Goal: Task Accomplishment & Management: Use online tool/utility

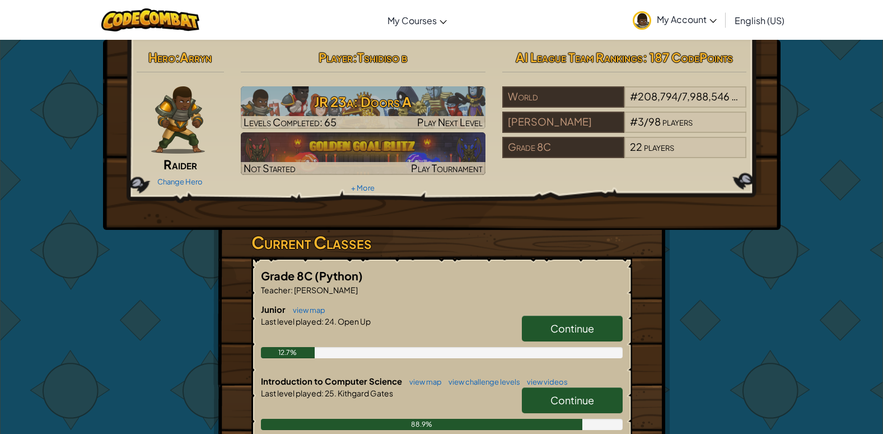
click at [580, 403] on span "Continue" at bounding box center [573, 399] width 44 height 13
click at [549, 329] on link "Continue" at bounding box center [572, 328] width 101 height 26
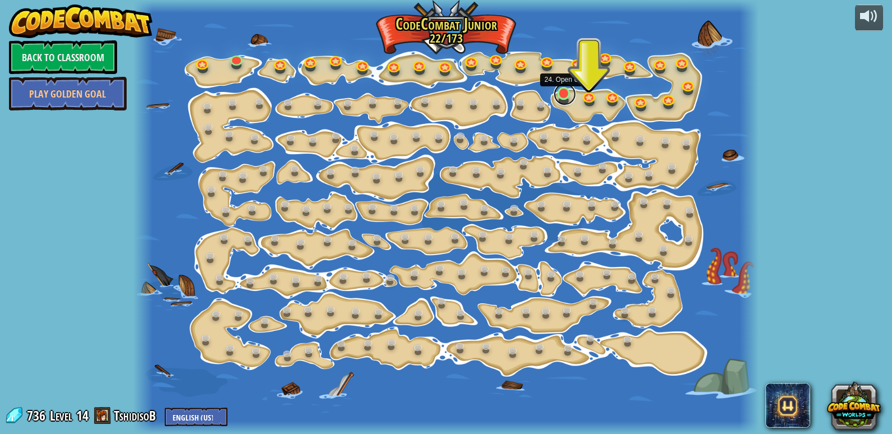
click at [562, 96] on link at bounding box center [564, 94] width 22 height 22
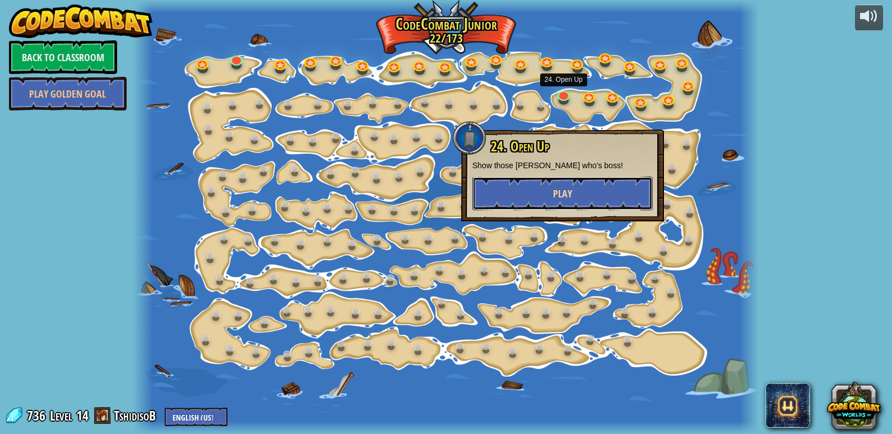
click at [548, 182] on button "Play" at bounding box center [562, 193] width 180 height 34
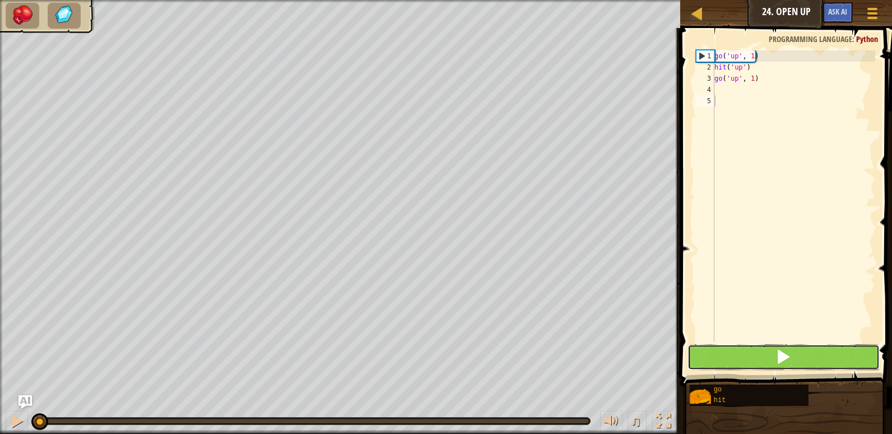
click at [713, 362] on button at bounding box center [783, 357] width 192 height 26
drag, startPoint x: 589, startPoint y: 419, endPoint x: -2, endPoint y: 398, distance: 591.8
click at [0, 0] on html "Map Junior 24. Open Up Game Menu Ask AI 1 ההההההההההההההההההההההההההההההההההההה…" at bounding box center [446, 0] width 892 height 0
click at [803, 351] on button at bounding box center [783, 357] width 192 height 26
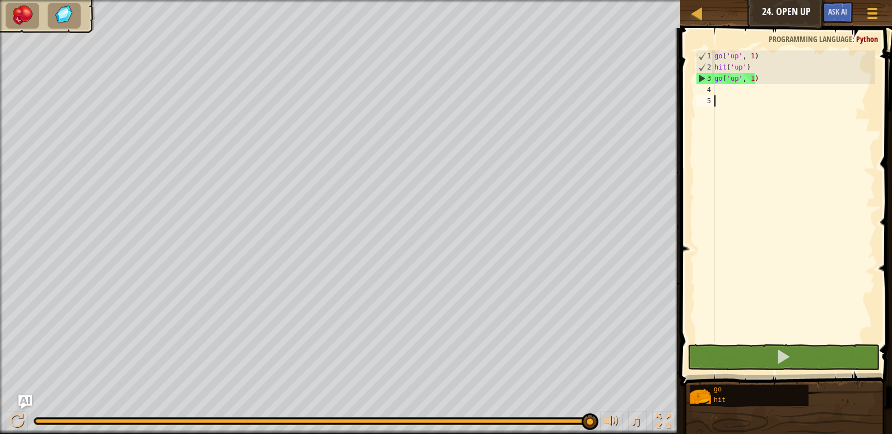
click at [719, 97] on div "go ( 'up' , 1 ) hit ( 'up' ) go ( 'up' , 1 )" at bounding box center [793, 207] width 163 height 314
click at [718, 90] on div "go ( 'up' , 1 ) hit ( 'up' ) go ( 'up' , 1 )" at bounding box center [793, 207] width 163 height 314
type textarea "g"
click at [749, 80] on div "go ( 'up' , 1 ) hit ( 'up' ) go ( 'up' , 1 )" at bounding box center [793, 207] width 163 height 314
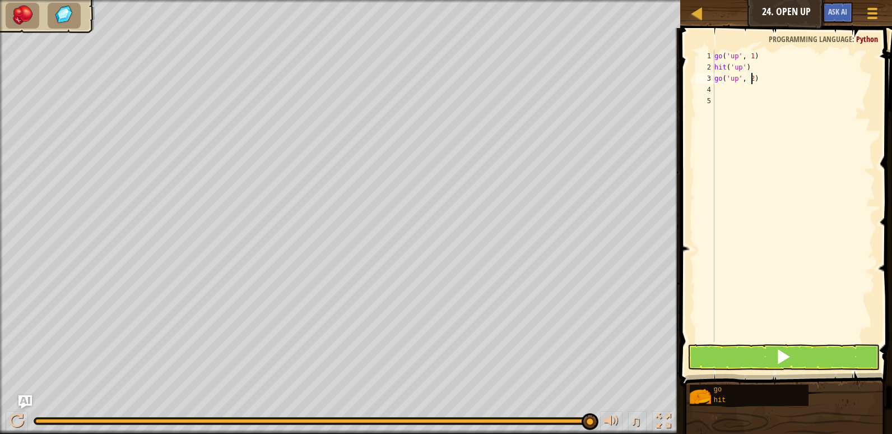
scroll to position [5, 3]
click at [821, 351] on button at bounding box center [783, 357] width 192 height 26
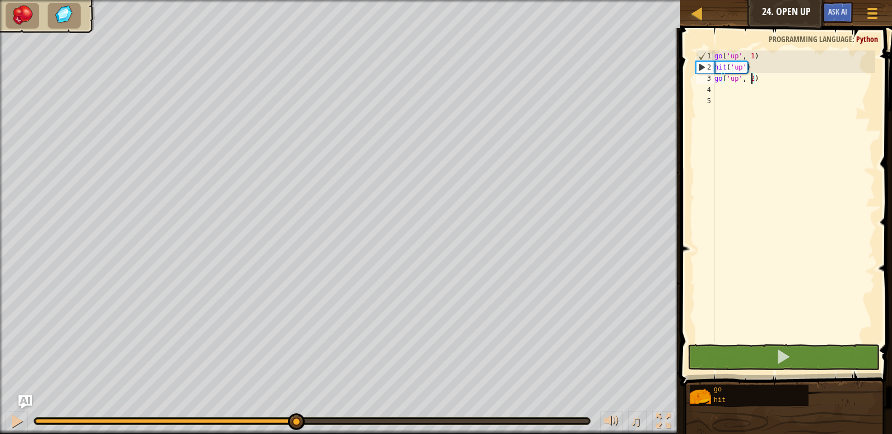
drag, startPoint x: 591, startPoint y: 416, endPoint x: 296, endPoint y: 437, distance: 296.0
click at [296, 0] on html "Map Junior 24. Open Up Game Menu Ask AI 1 ההההההההההההההההההההההההההההההההההההה…" at bounding box center [446, 0] width 892 height 0
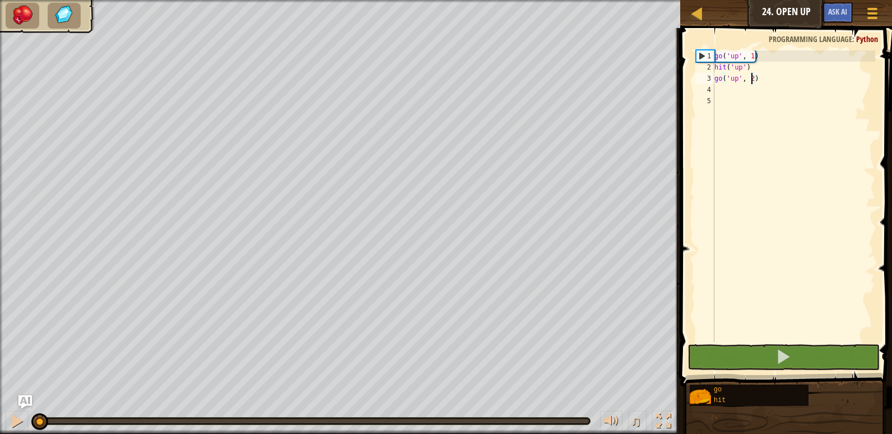
drag, startPoint x: 297, startPoint y: 418, endPoint x: 7, endPoint y: 451, distance: 292.0
click at [7, 0] on html "Map Junior 24. Open Up Game Menu Ask AI 1 ההההההההההההההההההההההההההההההההההההה…" at bounding box center [446, 0] width 892 height 0
click at [766, 354] on button at bounding box center [783, 357] width 192 height 26
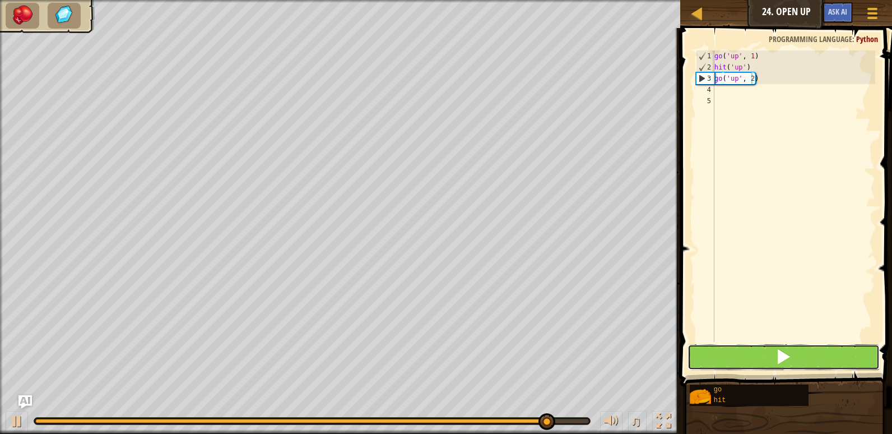
click at [849, 362] on button at bounding box center [783, 357] width 192 height 26
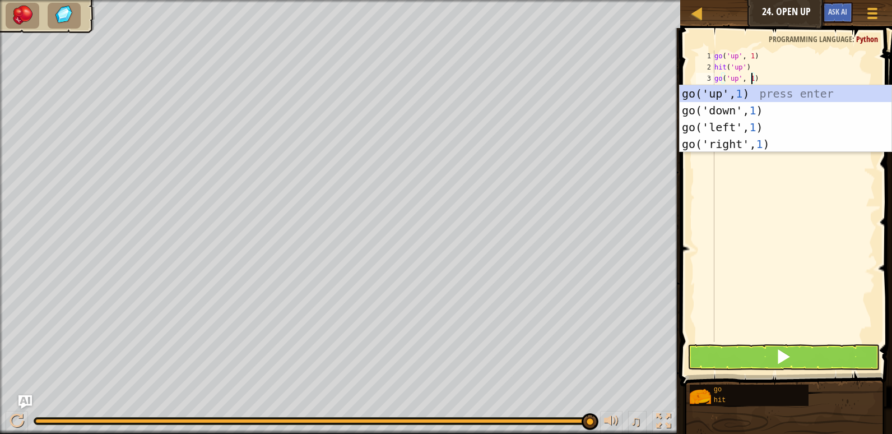
type textarea "go('up', 1)"
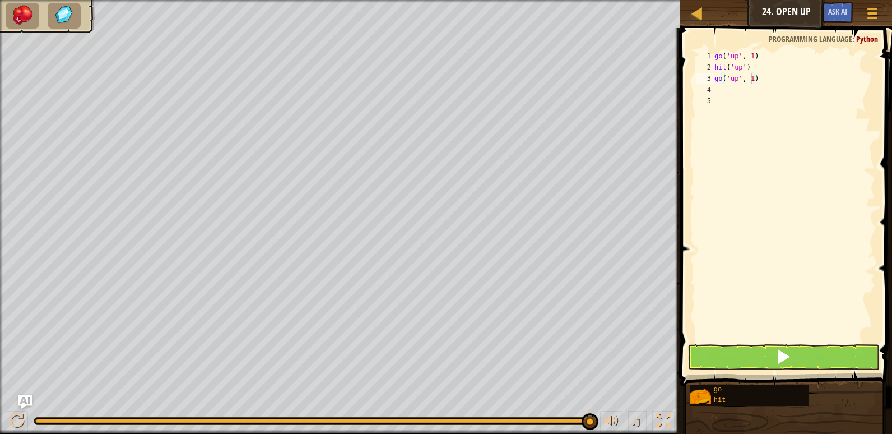
click at [748, 370] on span at bounding box center [787, 191] width 221 height 391
click at [725, 92] on div "go ( 'up' , 1 ) hit ( 'up' ) go ( 'up' , 1 )" at bounding box center [793, 207] width 163 height 314
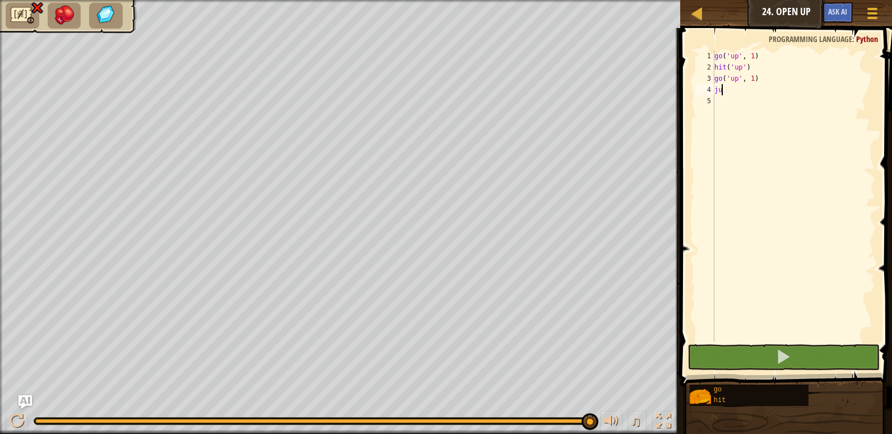
type textarea "j"
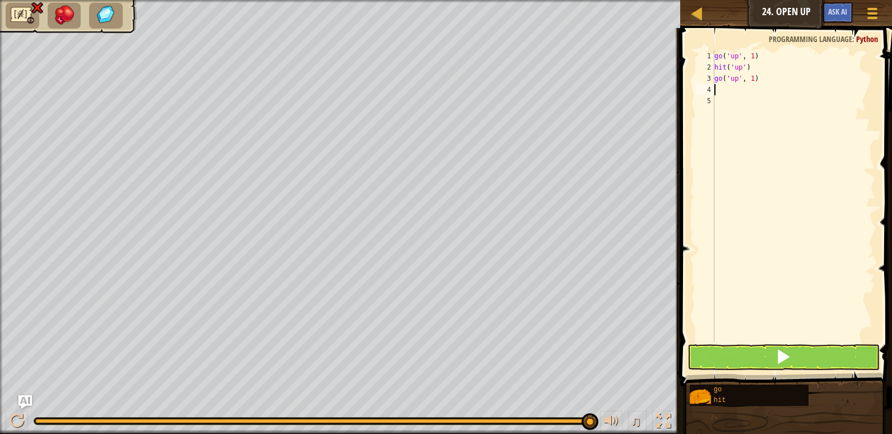
type textarea "g"
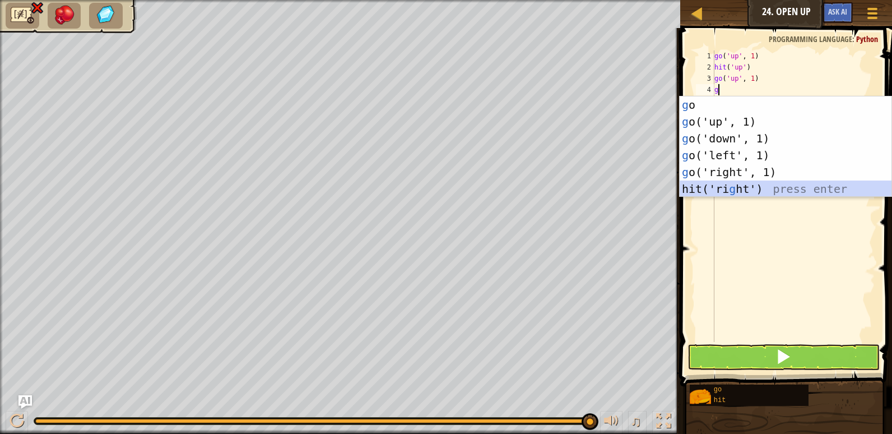
click at [728, 184] on div "g o press enter g o('up', 1) press enter g o('down', 1) press enter g o('left',…" at bounding box center [785, 163] width 212 height 134
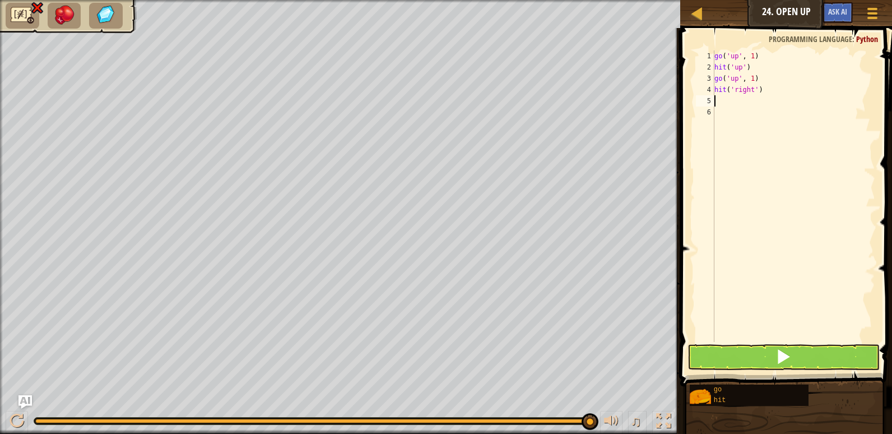
click at [751, 93] on div "go ( 'up' , 1 ) hit ( 'up' ) go ( 'up' , 1 ) hit ( 'right' )" at bounding box center [793, 207] width 163 height 314
type textarea "hit('righ')"
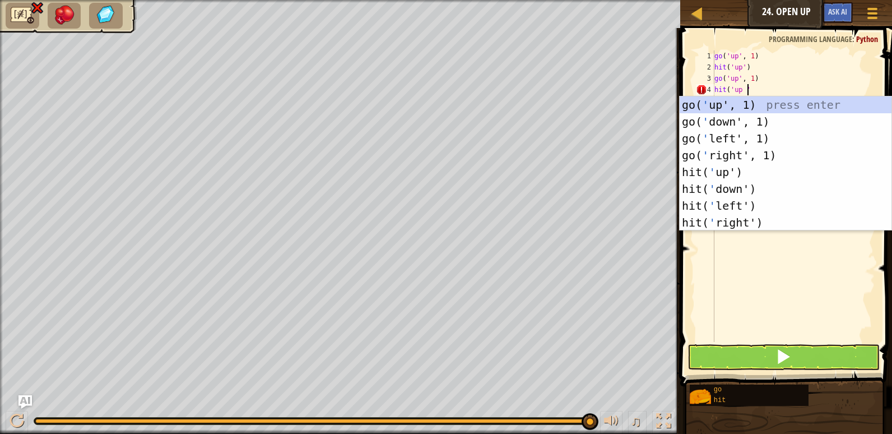
scroll to position [5, 3]
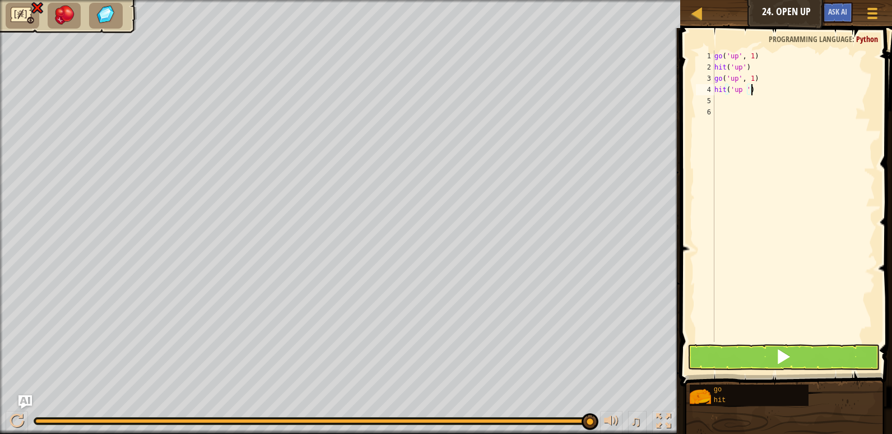
type textarea "hit('up ')"
click at [774, 361] on button at bounding box center [783, 357] width 192 height 26
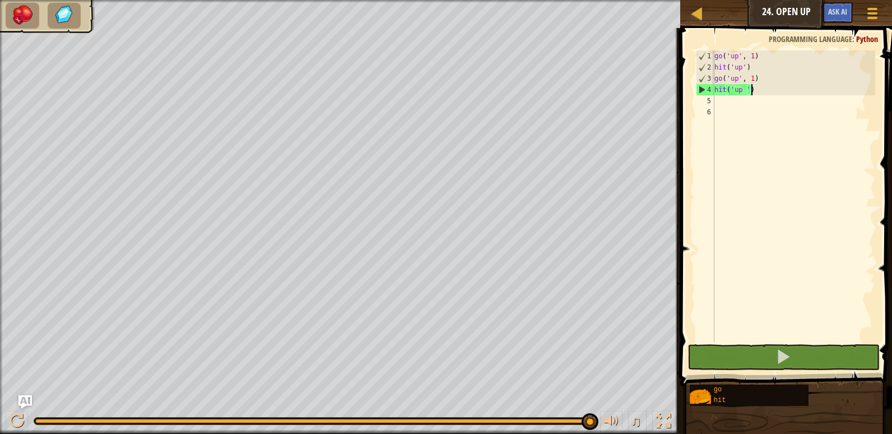
click at [30, 10] on img at bounding box center [23, 15] width 24 height 20
drag, startPoint x: 30, startPoint y: 10, endPoint x: 81, endPoint y: 10, distance: 51.0
click at [31, 10] on img at bounding box center [23, 15] width 24 height 20
click at [831, 13] on span "Ask AI" at bounding box center [837, 11] width 19 height 11
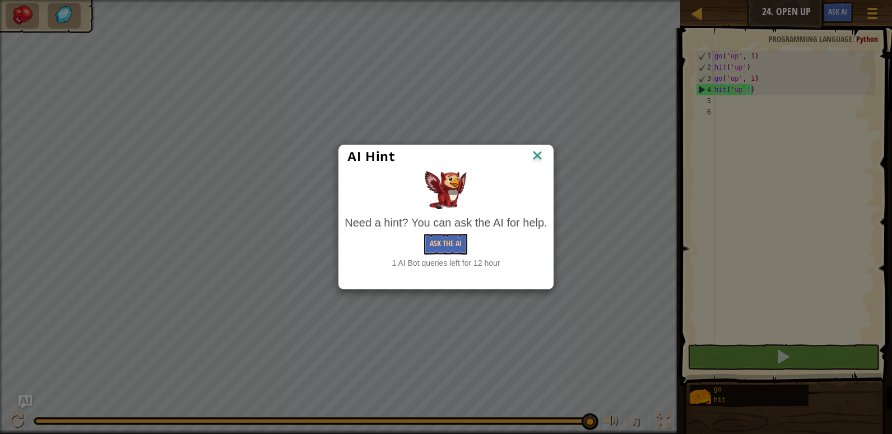
click at [810, 17] on div "AI Hint Need a hint? You can ask the AI for help. Ask the AI 1 AI Bot queries l…" at bounding box center [446, 217] width 892 height 434
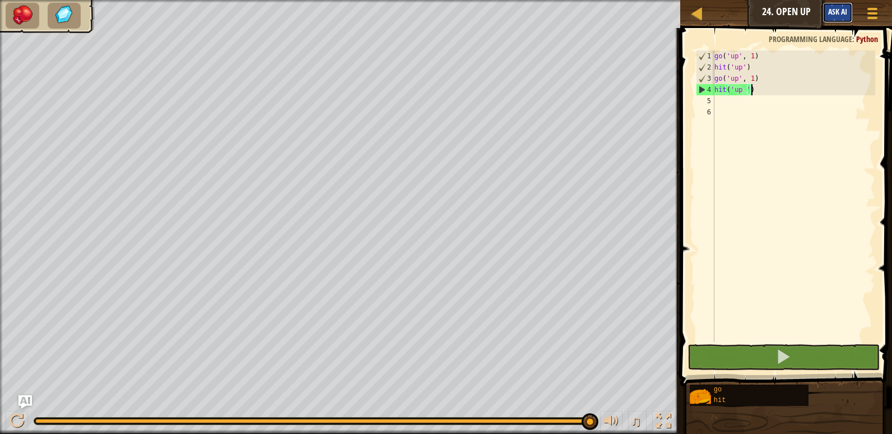
click at [822, 12] on button "Ask AI" at bounding box center [837, 12] width 30 height 21
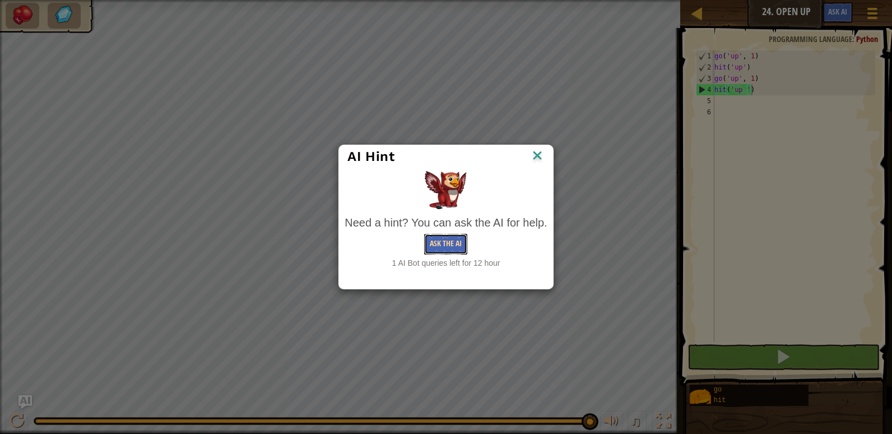
click at [462, 236] on button "Ask the AI" at bounding box center [445, 244] width 43 height 21
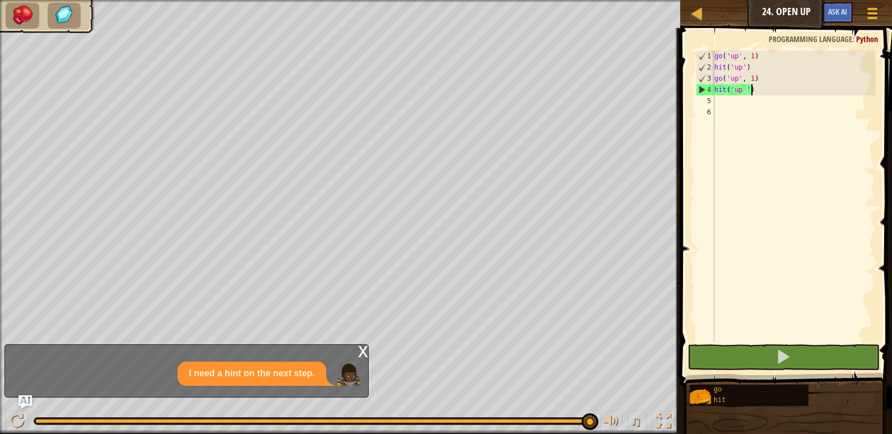
click at [364, 353] on div "x" at bounding box center [363, 349] width 10 height 11
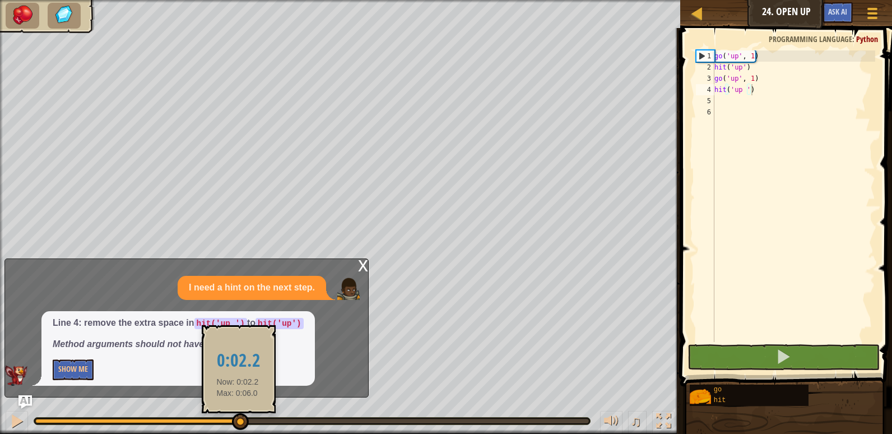
drag, startPoint x: 314, startPoint y: 420, endPoint x: 236, endPoint y: 417, distance: 77.9
click at [236, 418] on div at bounding box center [137, 420] width 204 height 4
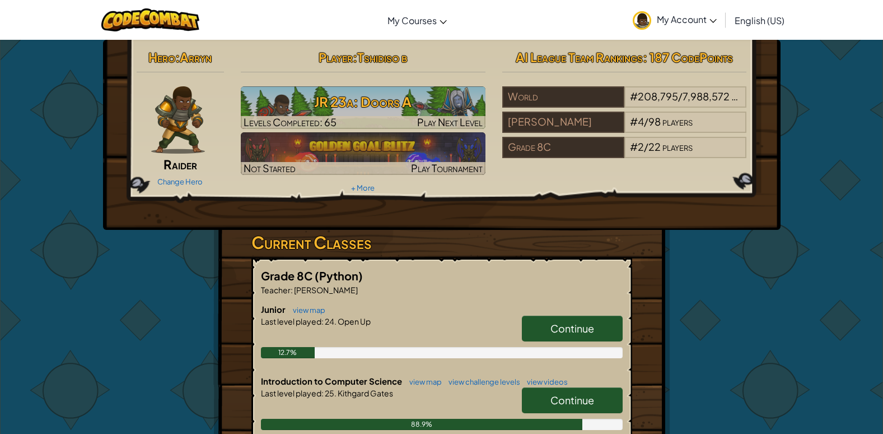
click at [574, 405] on span "Continue" at bounding box center [573, 399] width 44 height 13
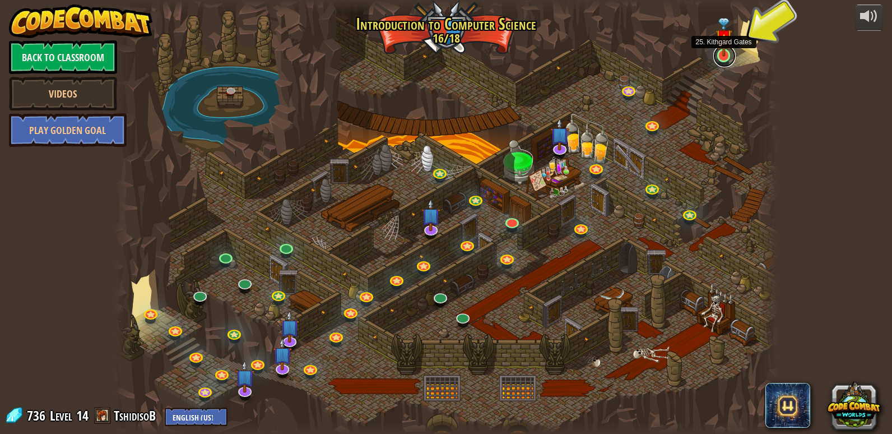
click at [716, 59] on link at bounding box center [724, 56] width 22 height 22
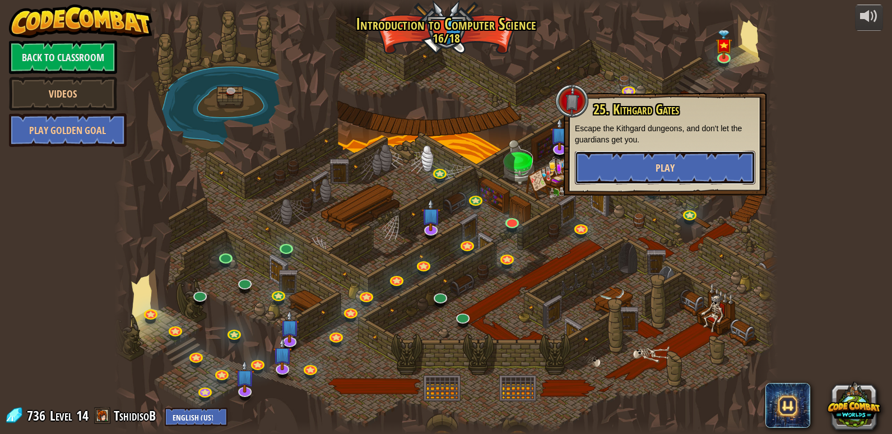
click at [669, 165] on span "Play" at bounding box center [664, 168] width 19 height 14
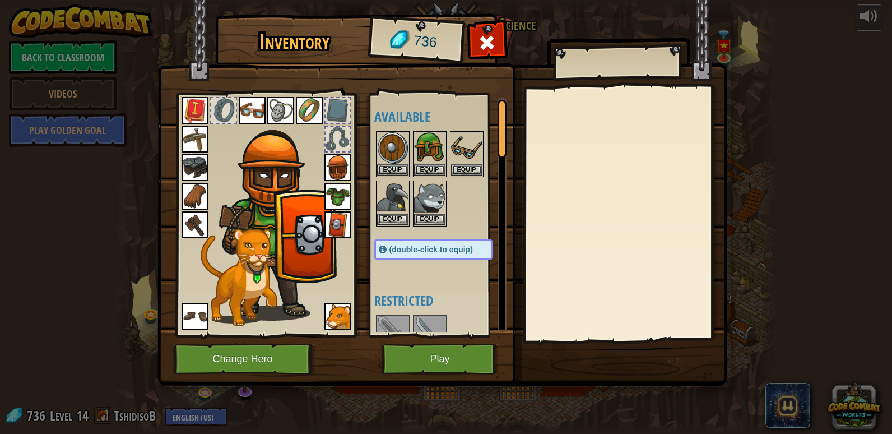
drag, startPoint x: 450, startPoint y: 341, endPoint x: 444, endPoint y: 353, distance: 13.8
click at [444, 353] on div "Inventory 736 Available Equip Equip Equip Equip Equip Equip Equip Equip Equip E…" at bounding box center [446, 202] width 570 height 370
click at [444, 353] on button "Play" at bounding box center [439, 358] width 117 height 31
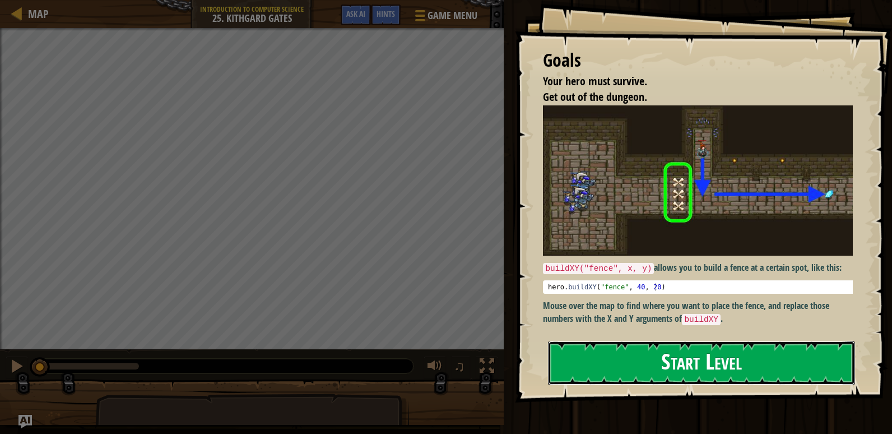
click at [560, 355] on button "Start Level" at bounding box center [701, 363] width 307 height 44
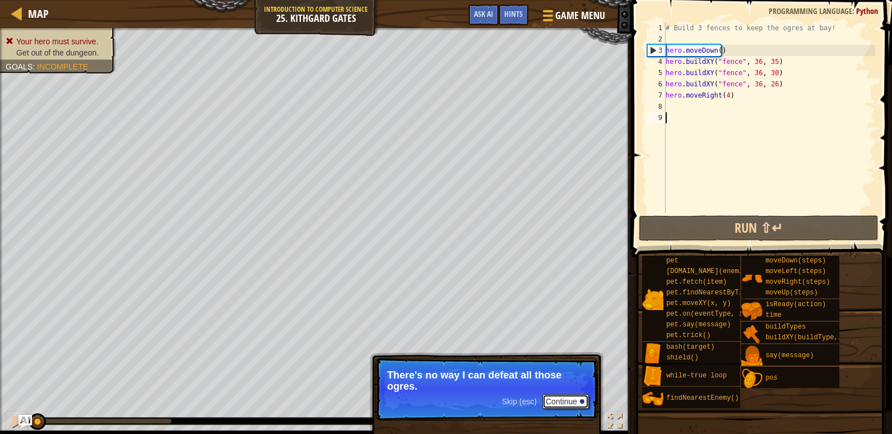
drag, startPoint x: 564, startPoint y: 398, endPoint x: 558, endPoint y: 398, distance: 6.2
click at [562, 398] on button "Continue" at bounding box center [565, 401] width 46 height 15
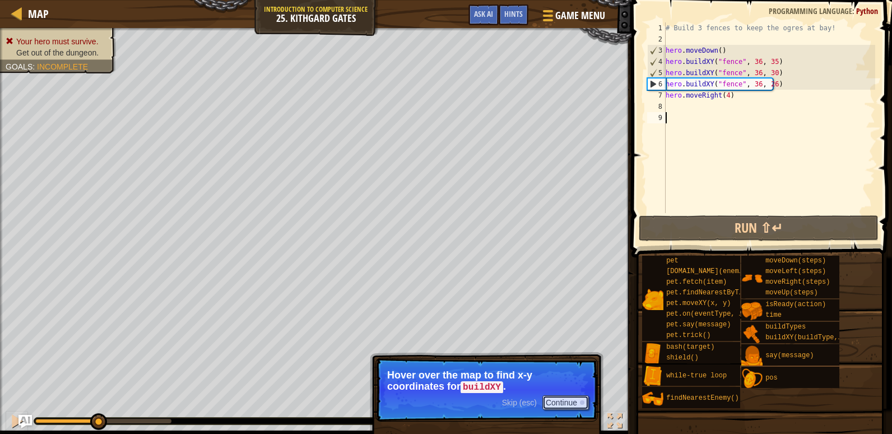
click at [562, 398] on button "Continue" at bounding box center [565, 402] width 46 height 15
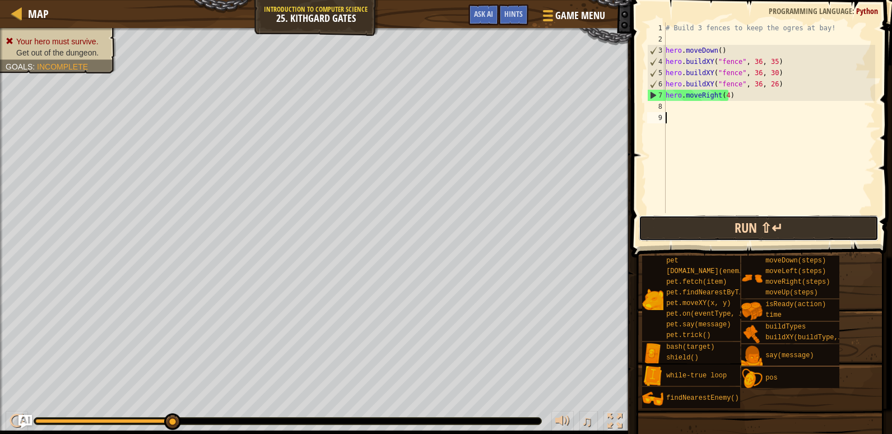
click at [712, 225] on button "Run ⇧↵" at bounding box center [759, 228] width 240 height 26
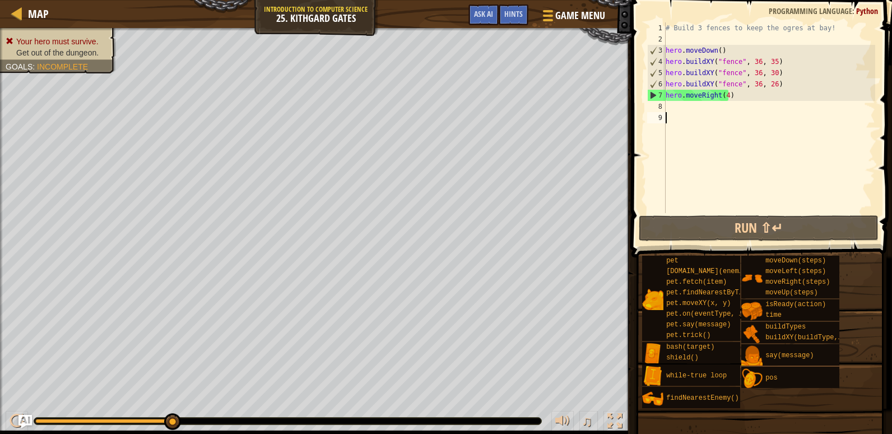
drag, startPoint x: 511, startPoint y: 17, endPoint x: 510, endPoint y: 29, distance: 12.3
click at [511, 17] on span "Hints" at bounding box center [513, 13] width 18 height 11
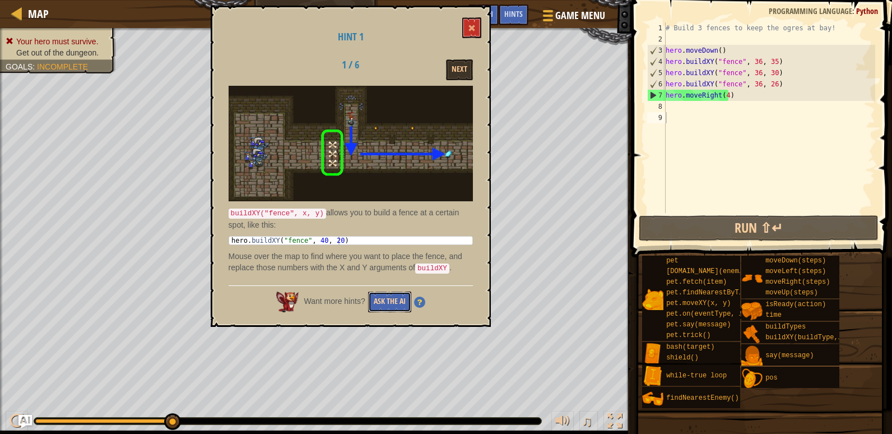
click at [388, 291] on button "Ask the AI" at bounding box center [389, 301] width 43 height 21
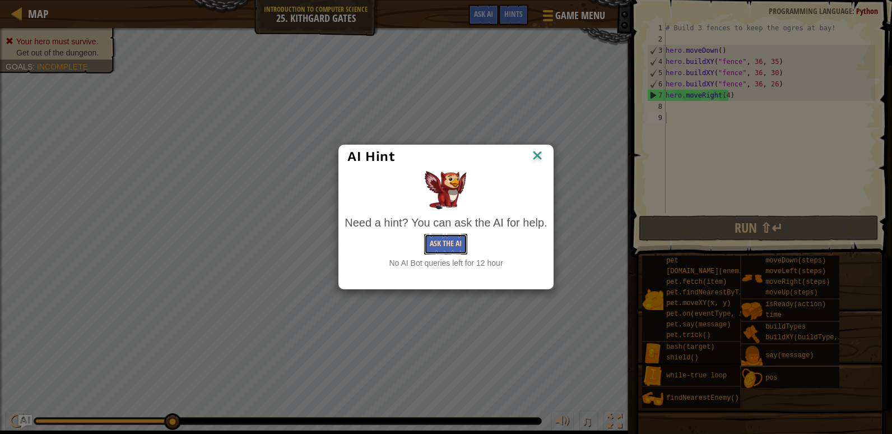
click at [453, 245] on button "Ask the AI" at bounding box center [445, 244] width 43 height 21
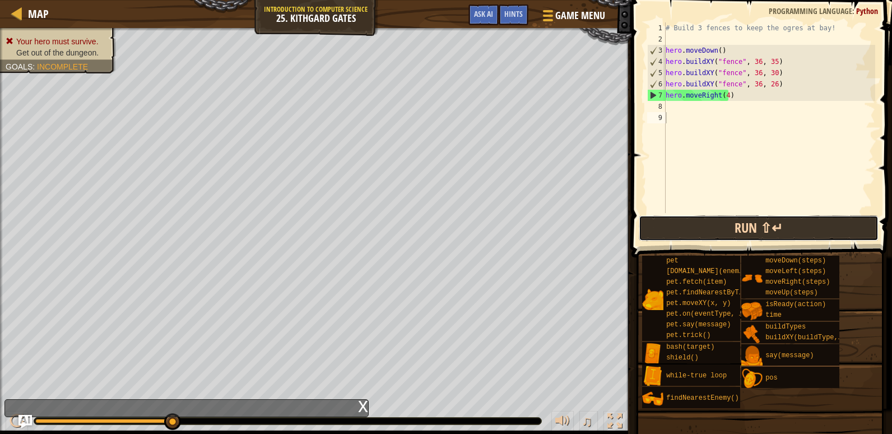
click at [663, 232] on button "Run ⇧↵" at bounding box center [759, 228] width 240 height 26
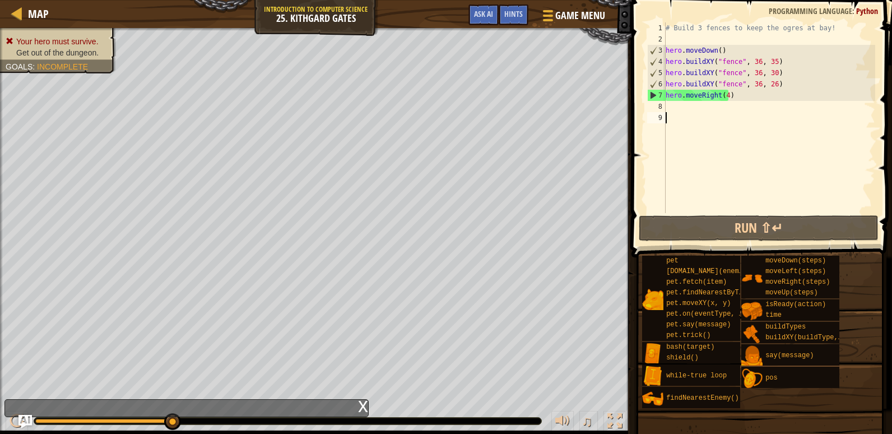
click at [366, 407] on div "x" at bounding box center [363, 404] width 10 height 11
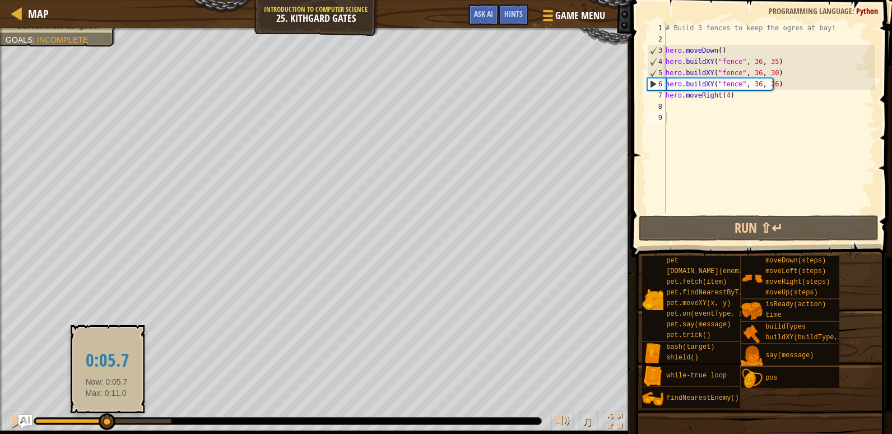
drag, startPoint x: 171, startPoint y: 421, endPoint x: 100, endPoint y: 431, distance: 71.8
click at [103, 430] on div "♫" at bounding box center [315, 418] width 631 height 34
drag, startPoint x: 105, startPoint y: 420, endPoint x: 87, endPoint y: 422, distance: 18.0
click at [90, 422] on div at bounding box center [96, 421] width 17 height 17
drag, startPoint x: 92, startPoint y: 422, endPoint x: 106, endPoint y: 422, distance: 14.0
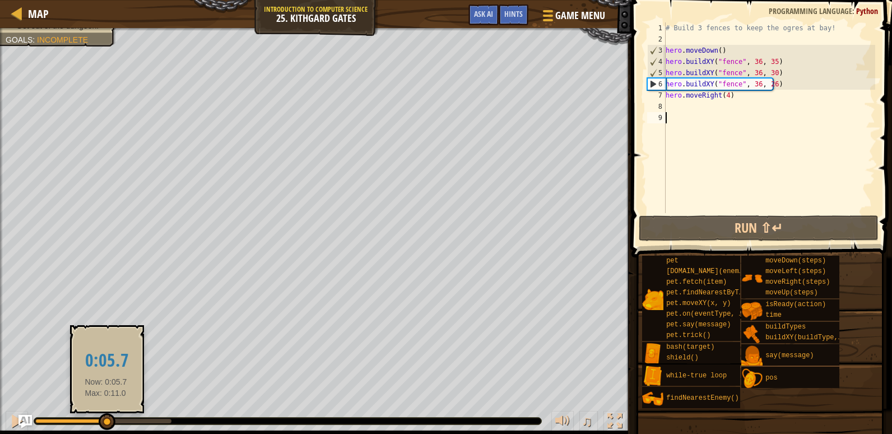
click at [106, 422] on div at bounding box center [107, 421] width 17 height 17
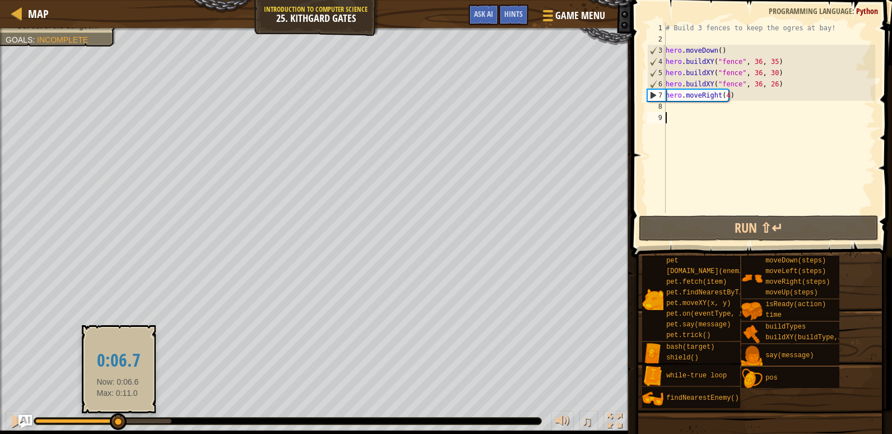
drag, startPoint x: 106, startPoint y: 422, endPoint x: 120, endPoint y: 421, distance: 14.0
click at [119, 421] on div at bounding box center [118, 421] width 17 height 17
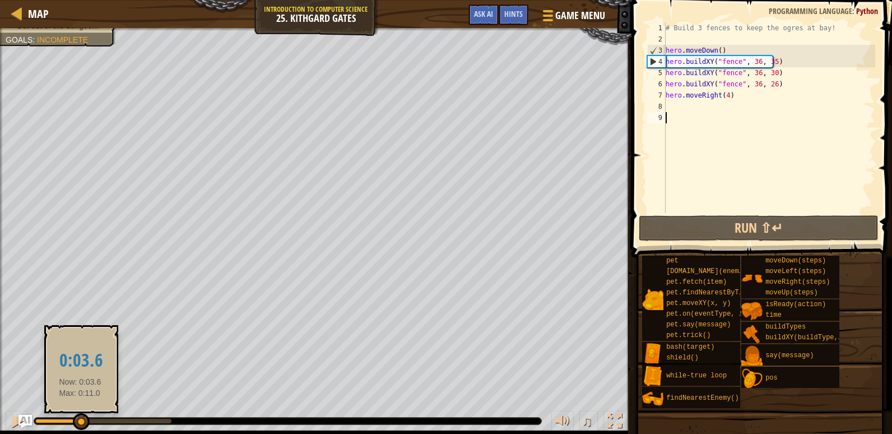
drag, startPoint x: 121, startPoint y: 421, endPoint x: 80, endPoint y: 426, distance: 41.2
click at [80, 426] on div at bounding box center [81, 421] width 17 height 17
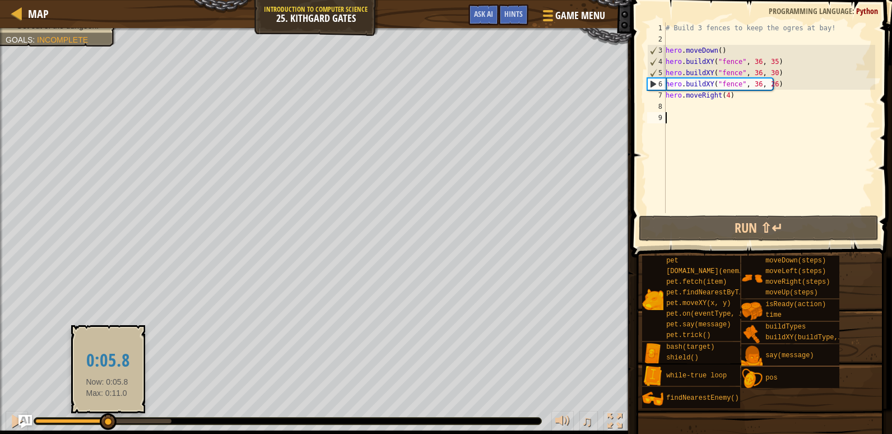
drag, startPoint x: 84, startPoint y: 424, endPoint x: 108, endPoint y: 423, distance: 24.1
click at [108, 423] on div at bounding box center [108, 421] width 17 height 17
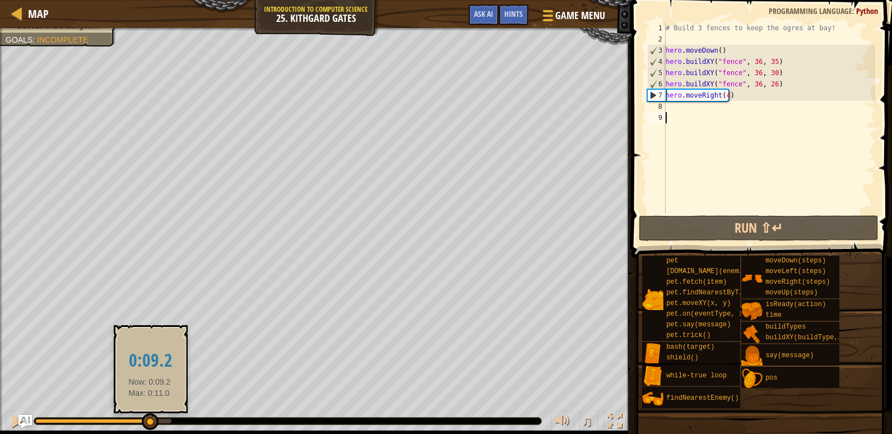
drag, startPoint x: 109, startPoint y: 423, endPoint x: 150, endPoint y: 420, distance: 40.5
click at [150, 420] on div at bounding box center [150, 421] width 17 height 17
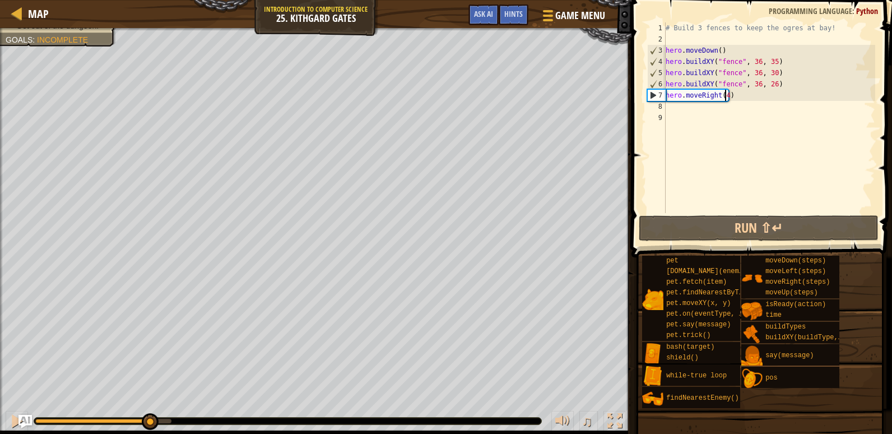
click at [724, 94] on div "# Build 3 fences to keep the ogres at bay! hero . moveDown ( ) hero . buildXY (…" at bounding box center [769, 128] width 212 height 213
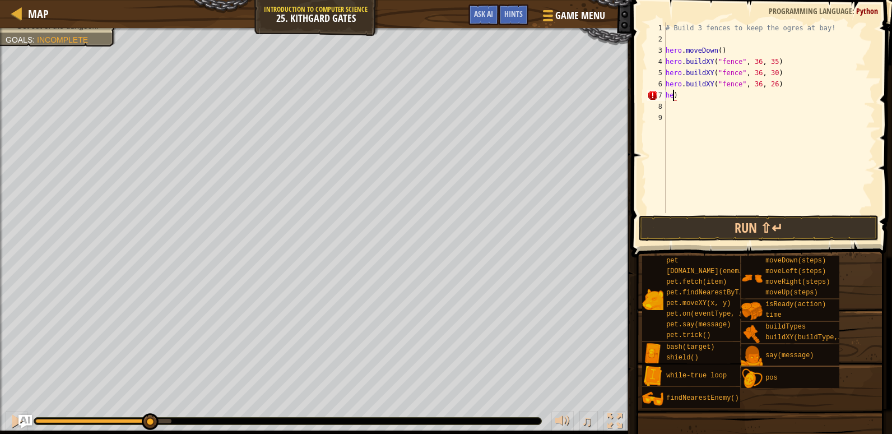
click at [678, 91] on div "# Build 3 fences to keep the ogres at bay! hero . moveDown ( ) hero . buildXY (…" at bounding box center [769, 128] width 212 height 213
type textarea "h"
click at [728, 217] on button "Run ⇧↵" at bounding box center [759, 228] width 240 height 26
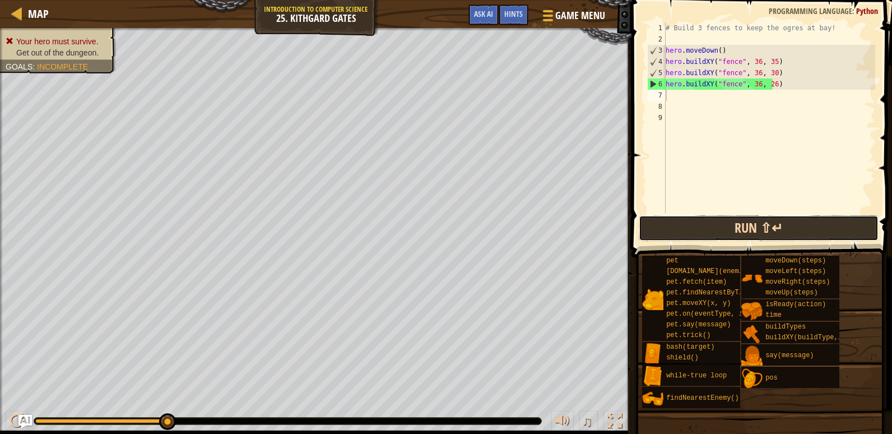
click at [716, 226] on button "Run ⇧↵" at bounding box center [759, 228] width 240 height 26
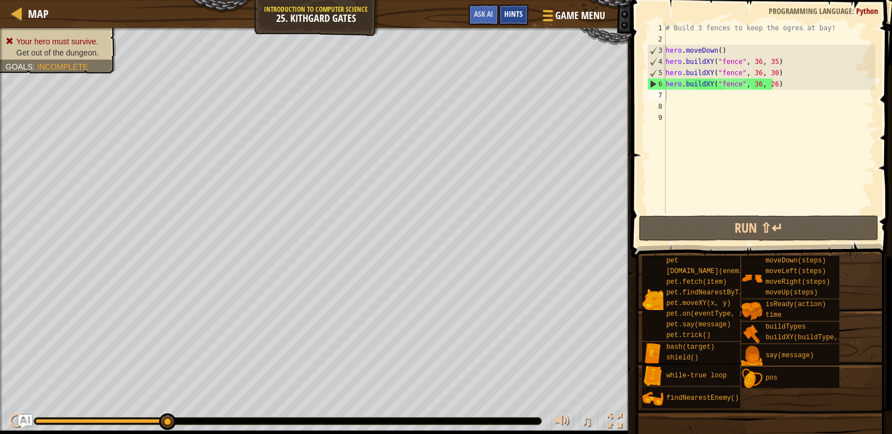
drag, startPoint x: 508, startPoint y: 10, endPoint x: 502, endPoint y: 11, distance: 5.6
click at [502, 11] on div "Hints" at bounding box center [514, 14] width 30 height 21
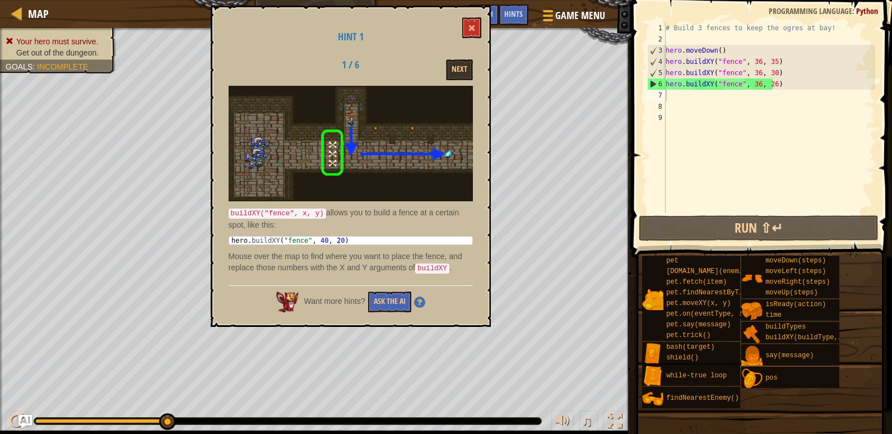
click at [465, 81] on div "Hint 1 1 / 6 Next buildXY("fence", x, y) allows you to build a fence at a certa…" at bounding box center [351, 166] width 280 height 321
click at [463, 81] on div "Hint 1 1 / 6 Next buildXY("fence", x, y) allows you to build a fence at a certa…" at bounding box center [351, 166] width 280 height 321
click at [462, 81] on div "Hint 1 1 / 6 Next buildXY("fence", x, y) allows you to build a fence at a certa…" at bounding box center [351, 166] width 280 height 321
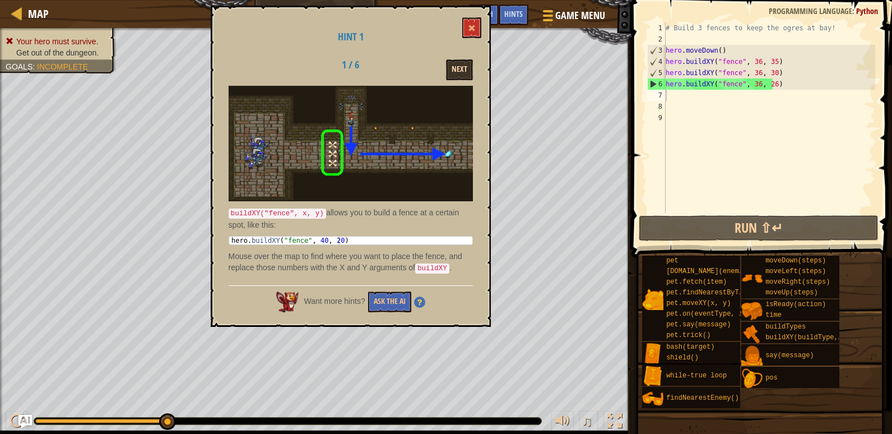
click at [459, 80] on div "Hint 1 1 / 6 Next buildXY("fence", x, y) allows you to build a fence at a certa…" at bounding box center [351, 166] width 280 height 321
click at [458, 79] on button "Next" at bounding box center [459, 69] width 27 height 21
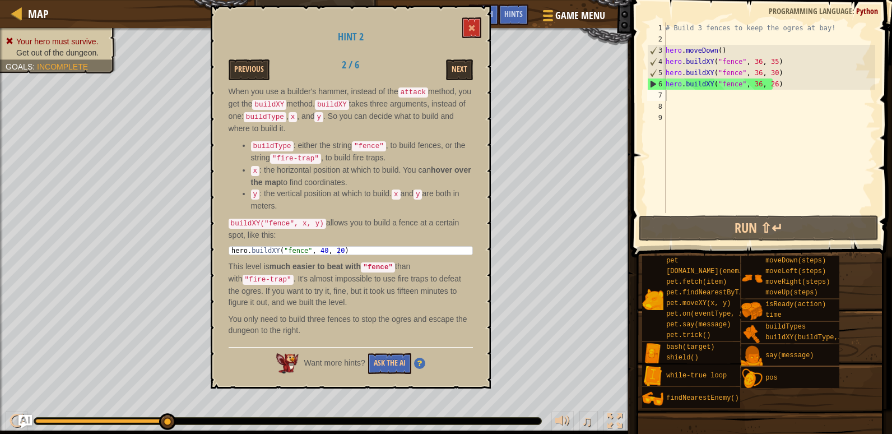
click at [458, 79] on button "Next" at bounding box center [459, 69] width 27 height 21
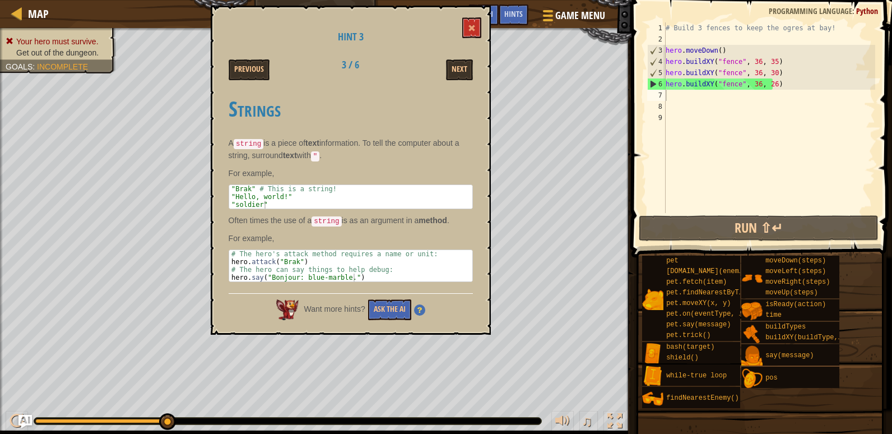
click at [458, 79] on button "Next" at bounding box center [459, 69] width 27 height 21
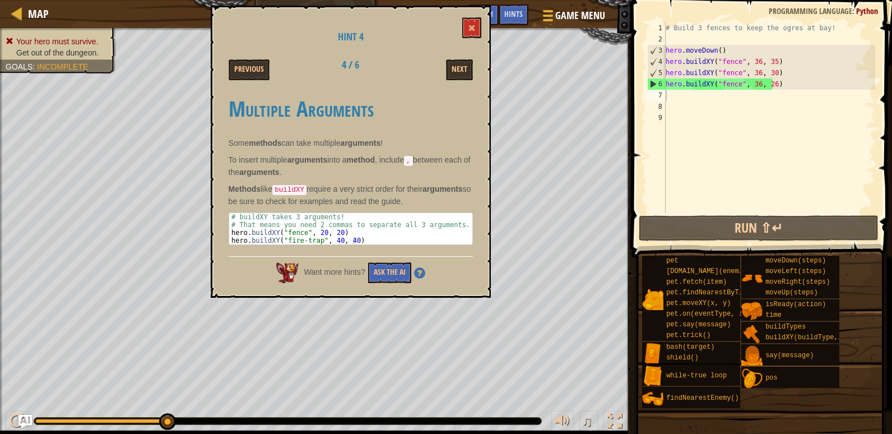
click at [458, 79] on button "Next" at bounding box center [459, 69] width 27 height 21
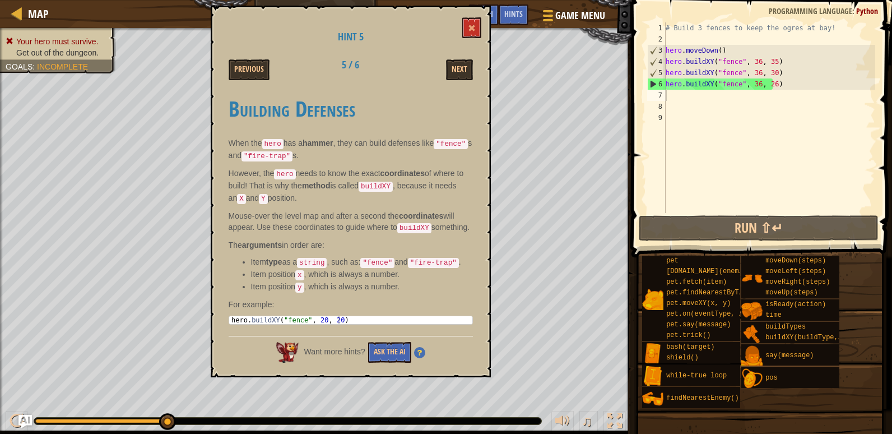
click at [458, 79] on button "Next" at bounding box center [459, 69] width 27 height 21
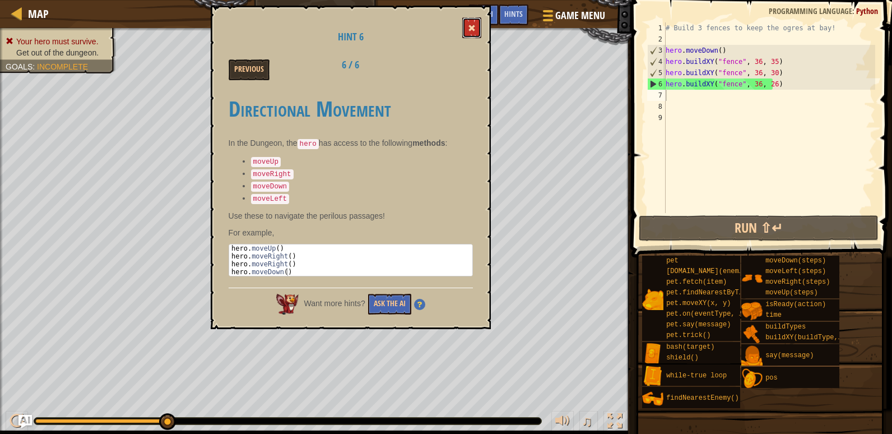
click at [468, 30] on button at bounding box center [471, 27] width 19 height 21
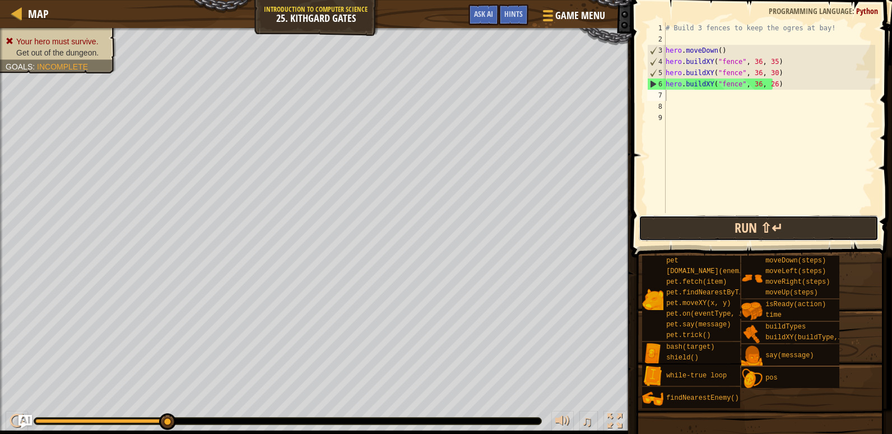
click at [709, 228] on button "Run ⇧↵" at bounding box center [759, 228] width 240 height 26
click at [816, 231] on button "Run ⇧↵" at bounding box center [759, 228] width 240 height 26
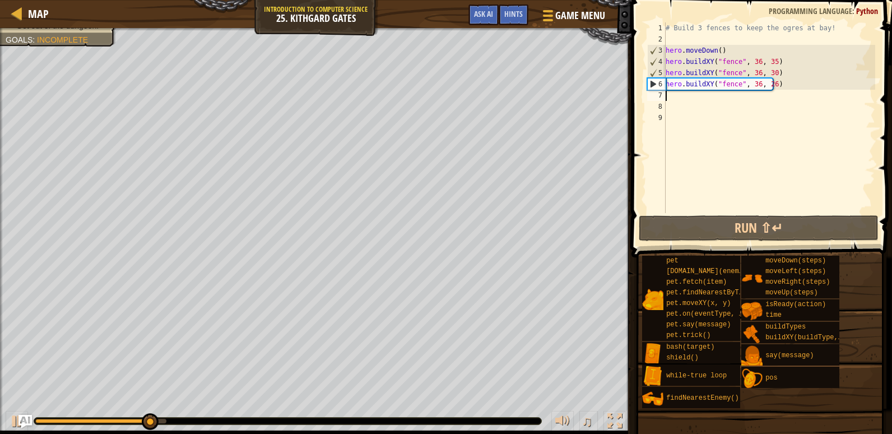
click at [0, 0] on html "Map Introduction to Computer Science 25. Kithgard Gates Game Menu Done Hints As…" at bounding box center [446, 0] width 892 height 0
drag, startPoint x: 167, startPoint y: 412, endPoint x: 161, endPoint y: 418, distance: 8.3
click at [115, 402] on div "♫" at bounding box center [315, 418] width 631 height 34
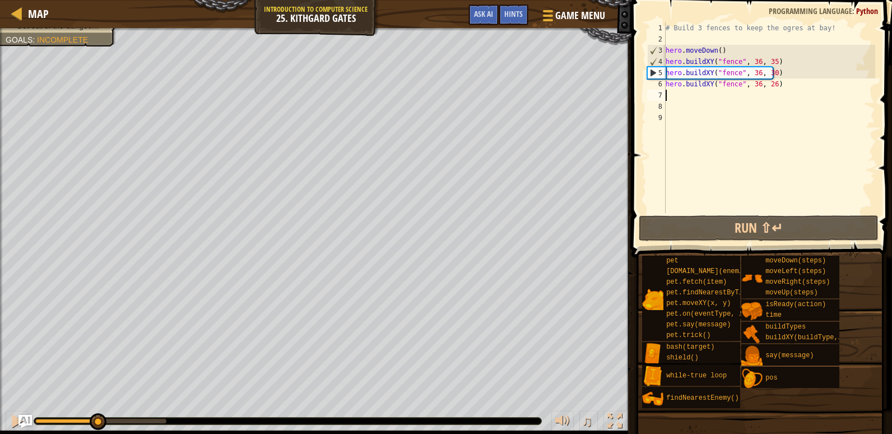
drag, startPoint x: 164, startPoint y: 417, endPoint x: 95, endPoint y: 433, distance: 70.7
click at [95, 433] on div "♫" at bounding box center [315, 418] width 631 height 34
click at [11, 417] on div at bounding box center [17, 420] width 15 height 15
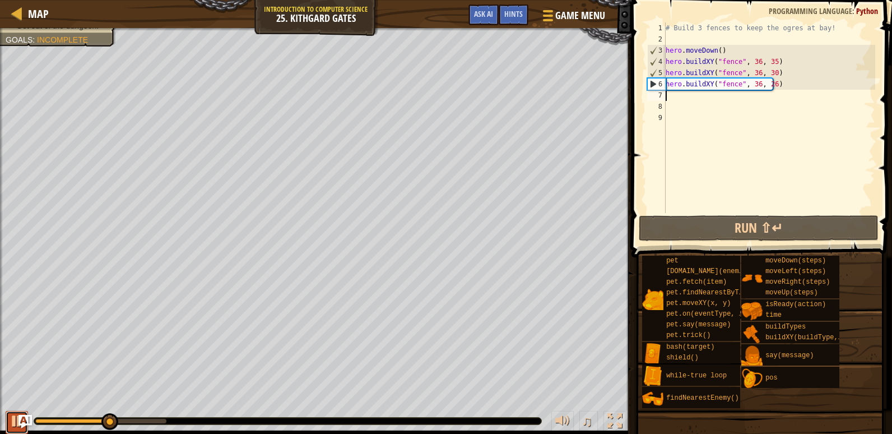
click at [12, 417] on div at bounding box center [17, 420] width 15 height 15
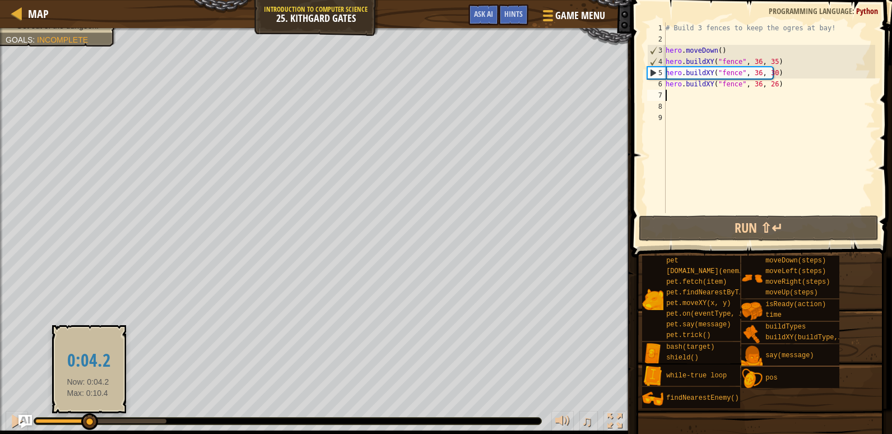
drag, startPoint x: 113, startPoint y: 417, endPoint x: 88, endPoint y: 416, distance: 24.7
click at [88, 416] on div at bounding box center [89, 421] width 17 height 17
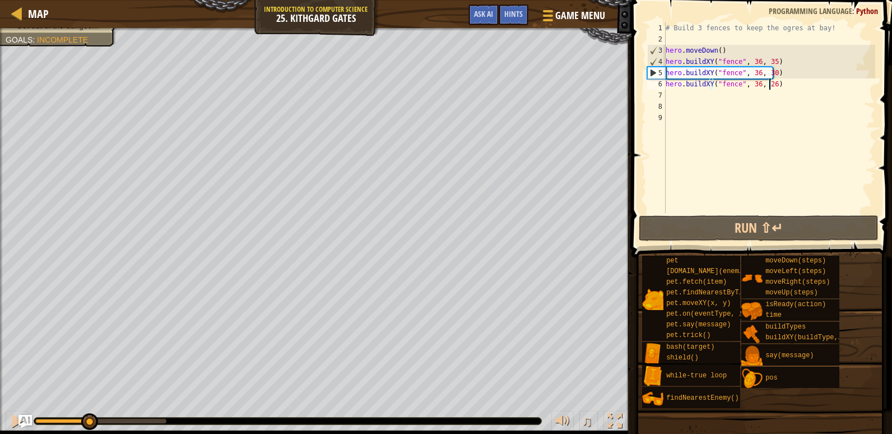
click at [767, 86] on div "# Build 3 fences to keep the ogres at bay! hero . moveDown ( ) hero . buildXY (…" at bounding box center [769, 128] width 212 height 213
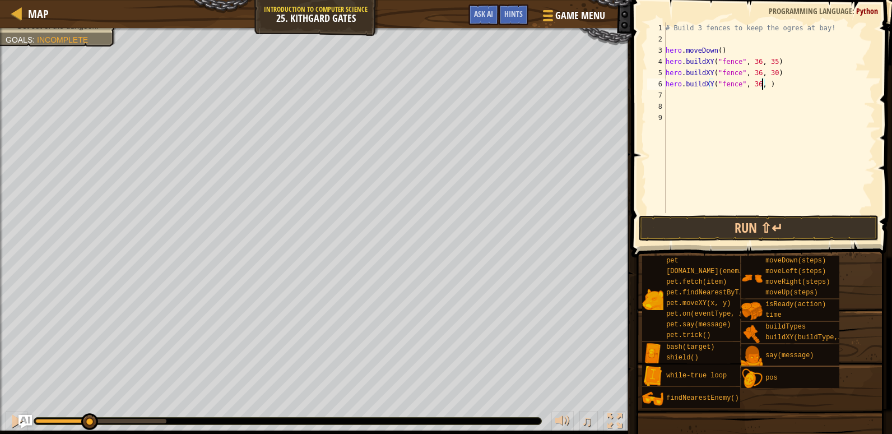
scroll to position [5, 8]
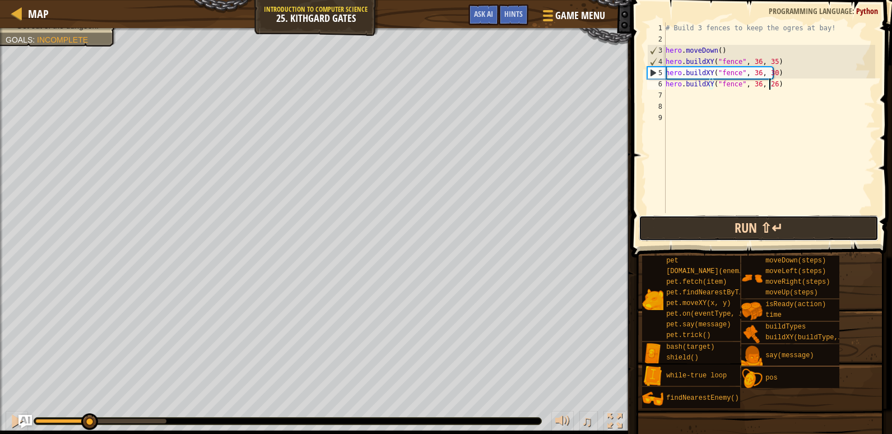
click at [754, 240] on button "Run ⇧↵" at bounding box center [759, 228] width 240 height 26
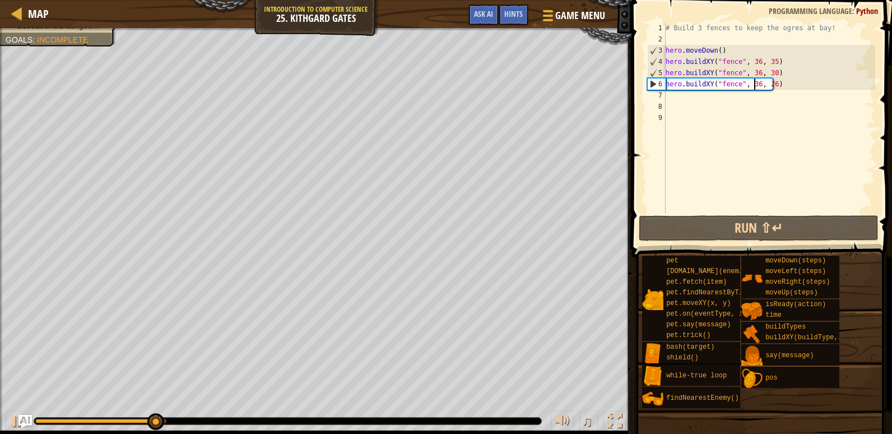
click at [753, 80] on div "# Build 3 fences to keep the ogres at bay! hero . moveDown ( ) hero . buildXY (…" at bounding box center [769, 128] width 212 height 213
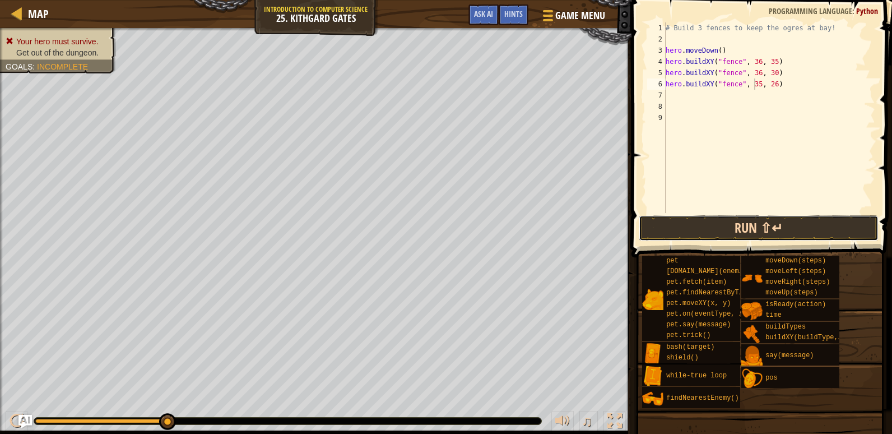
click at [786, 222] on button "Run ⇧↵" at bounding box center [759, 228] width 240 height 26
click at [786, 226] on button "Run ⇧↵" at bounding box center [759, 228] width 240 height 26
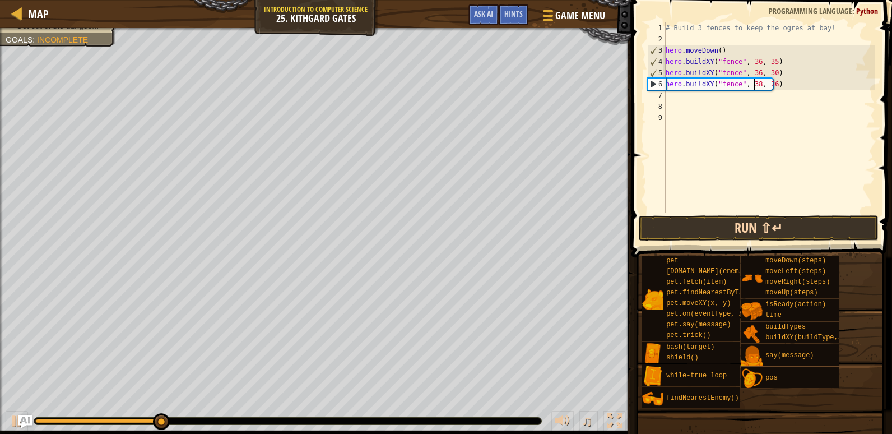
type textarea "hero.buildXY("fence", 38, 26)"
click at [758, 216] on button "Run ⇧↵" at bounding box center [759, 228] width 240 height 26
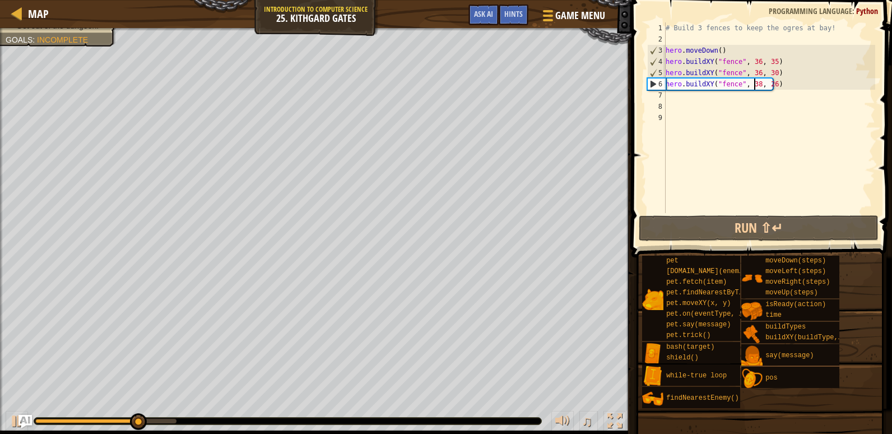
click at [672, 95] on div "# Build 3 fences to keep the ogres at bay! hero . moveDown ( ) hero . buildXY (…" at bounding box center [769, 128] width 212 height 213
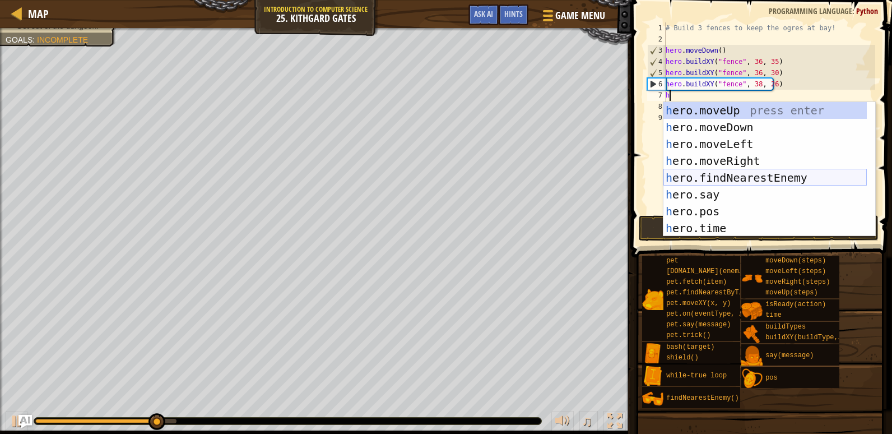
type textarea "hr"
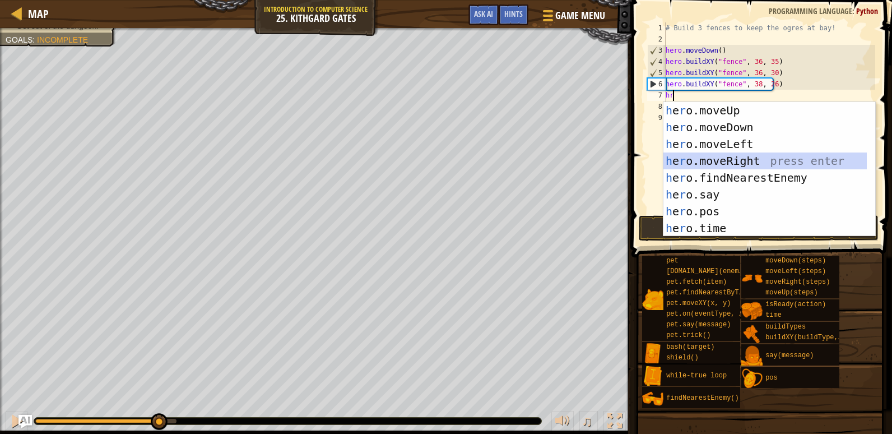
click at [724, 161] on div "h e r o.moveUp press enter h e r o.moveDown press enter h e r o.moveLeft press …" at bounding box center [764, 186] width 203 height 168
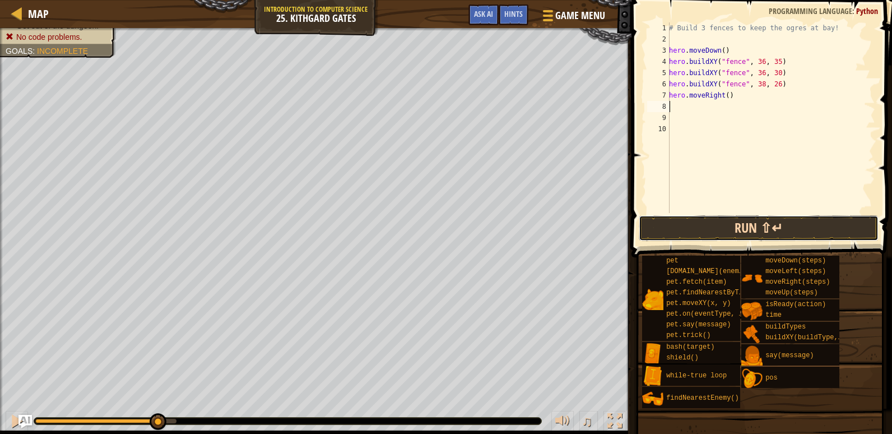
click at [717, 225] on button "Run ⇧↵" at bounding box center [759, 228] width 240 height 26
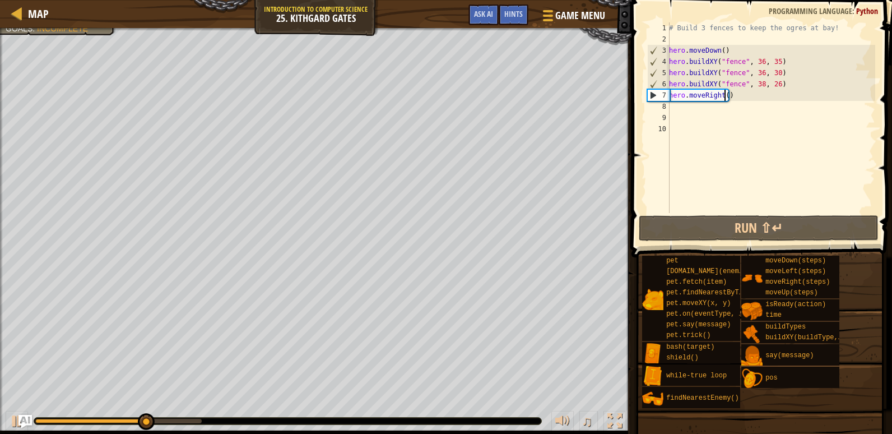
click at [724, 96] on div "# Build 3 fences to keep the ogres at bay! hero . moveDown ( ) hero . buildXY (…" at bounding box center [771, 128] width 208 height 213
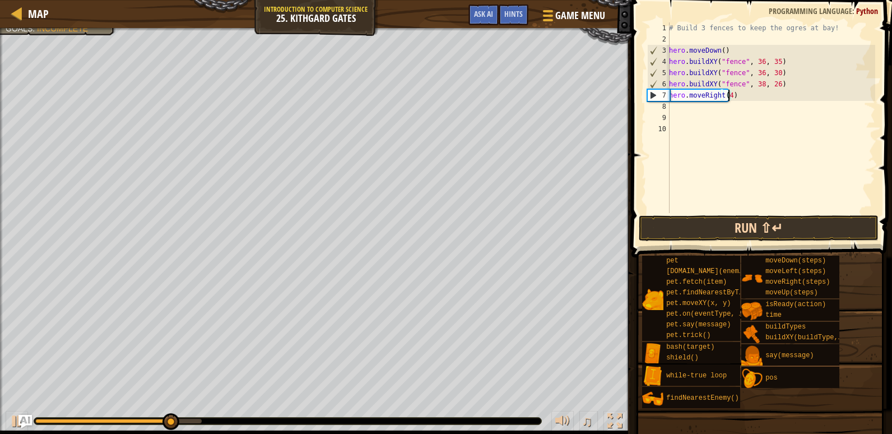
type textarea "hero.moveRight(4)"
click at [737, 223] on button "Run ⇧↵" at bounding box center [759, 228] width 240 height 26
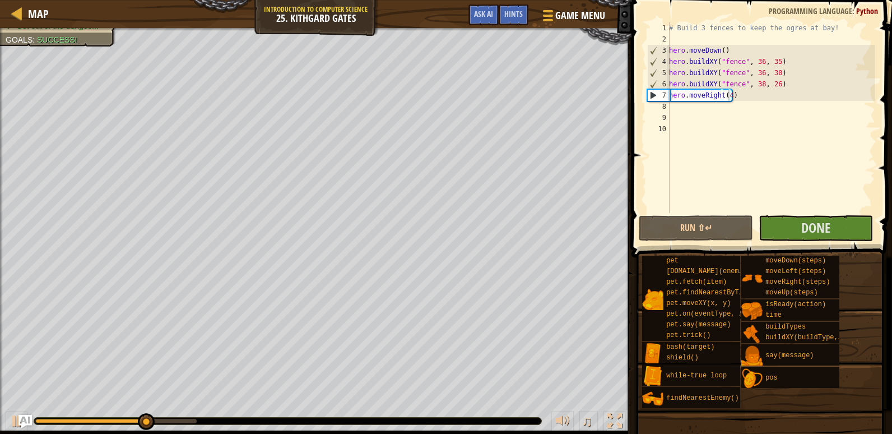
drag, startPoint x: 134, startPoint y: 425, endPoint x: -2, endPoint y: 390, distance: 140.5
click at [0, 0] on html "Map Introduction to Computer Science 25. Kithgard Gates Game Menu Done Hints As…" at bounding box center [446, 0] width 892 height 0
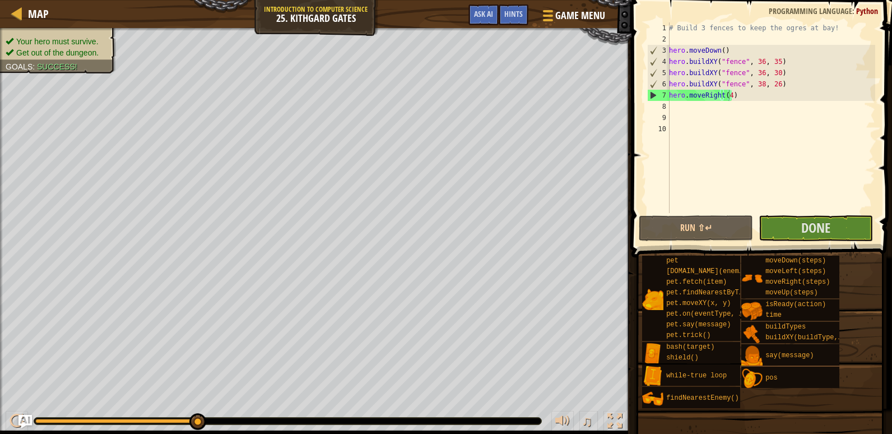
drag, startPoint x: 165, startPoint y: 422, endPoint x: 91, endPoint y: 401, distance: 77.5
click at [656, 0] on html "Map Introduction to Computer Science 25. Kithgard Gates Game Menu Done Hints As…" at bounding box center [446, 0] width 892 height 0
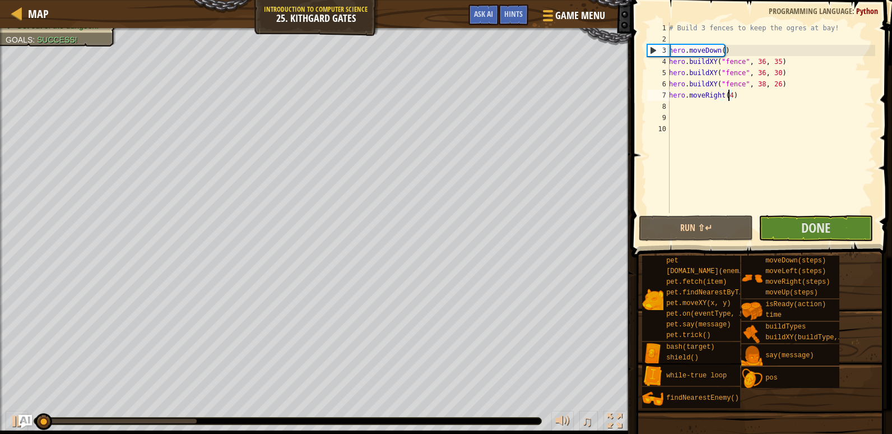
click at [35, 408] on div "Your hero must survive. Get out of the dungeon. Goals : Success! ♫ Arryn 152 x:…" at bounding box center [446, 231] width 892 height 406
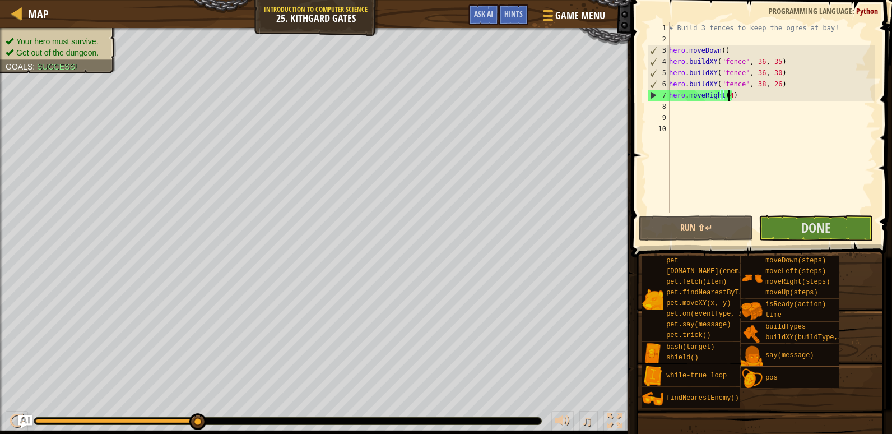
drag, startPoint x: 52, startPoint y: 418, endPoint x: 891, endPoint y: 407, distance: 839.1
click at [601, 0] on html "Map Introduction to Computer Science 25. Kithgard Gates Game Menu Done Hints As…" at bounding box center [446, 0] width 892 height 0
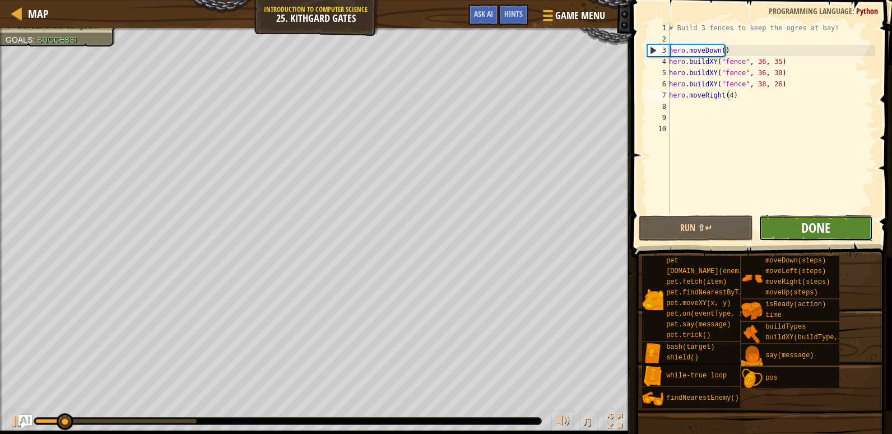
click at [809, 228] on span "Done" at bounding box center [815, 227] width 29 height 18
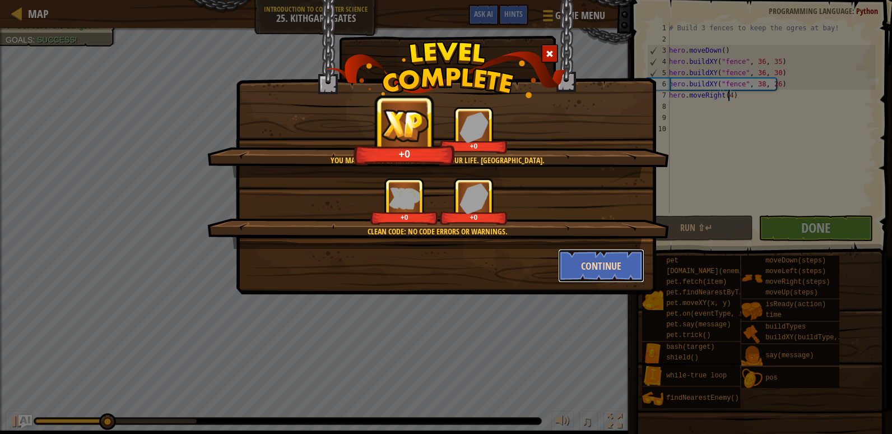
click at [601, 277] on button "Continue" at bounding box center [601, 266] width 87 height 34
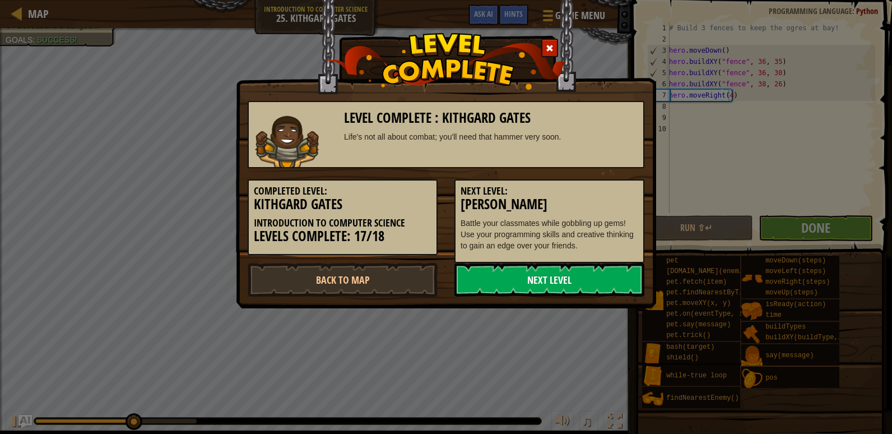
click at [593, 273] on link "Next Level" at bounding box center [549, 280] width 190 height 34
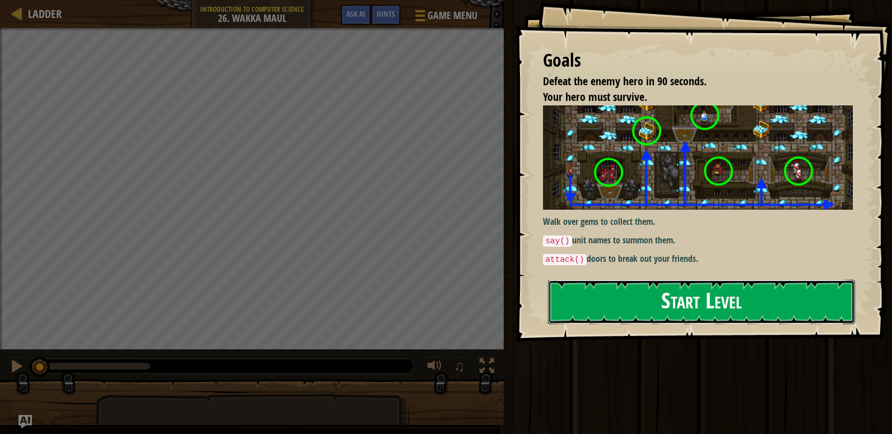
click at [684, 276] on div "Goals Defeat the enemy hero in 90 seconds. Your hero must survive. Walk over ge…" at bounding box center [703, 170] width 377 height 341
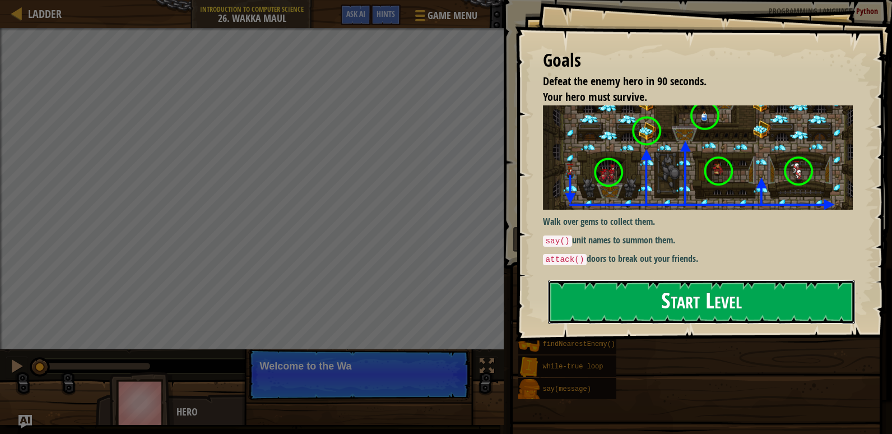
click at [679, 290] on button "Start Level" at bounding box center [701, 301] width 307 height 44
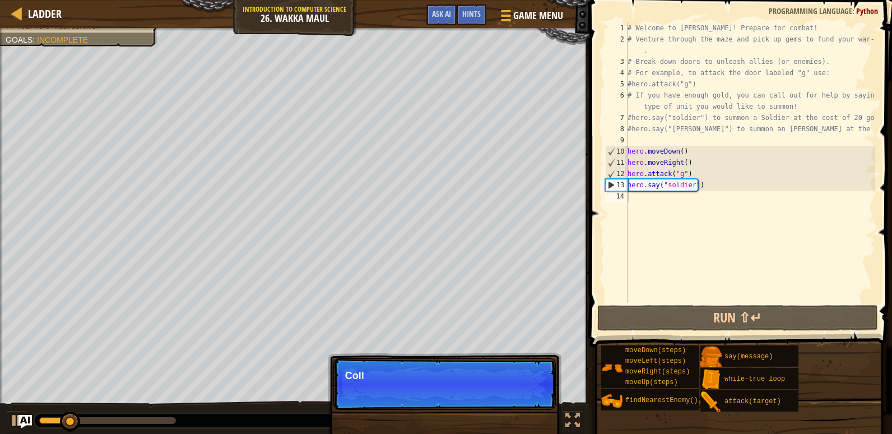
click at [528, 389] on p "Skip (esc) Continue Coll" at bounding box center [444, 384] width 222 height 52
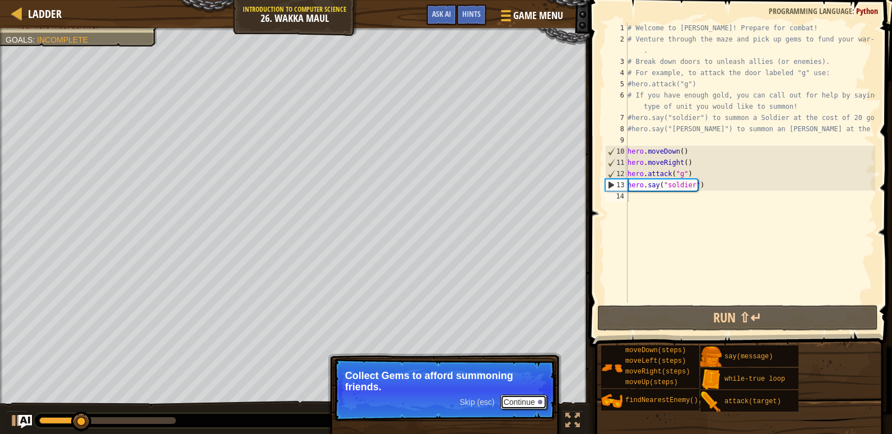
click at [526, 399] on button "Continue" at bounding box center [523, 401] width 46 height 15
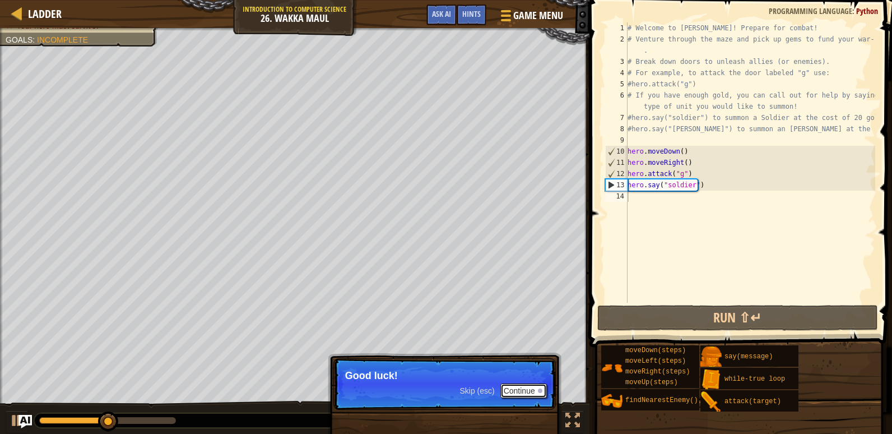
click at [512, 384] on button "Continue" at bounding box center [523, 390] width 46 height 15
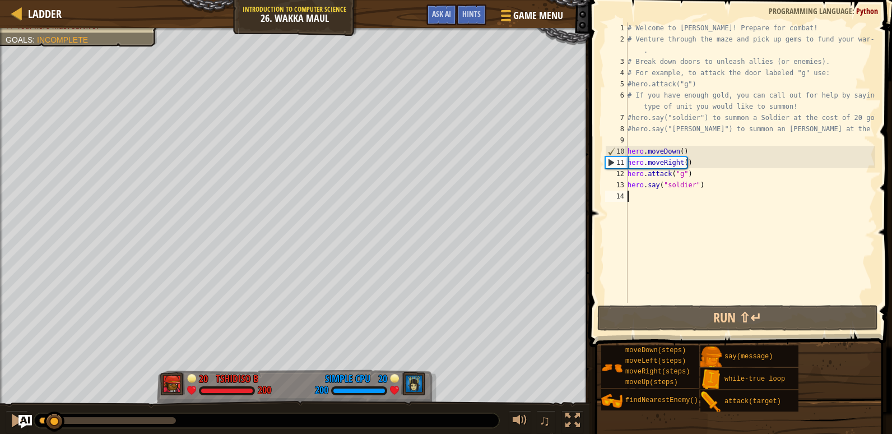
drag, startPoint x: 156, startPoint y: 415, endPoint x: 55, endPoint y: 406, distance: 101.2
click at [55, 406] on div "♫" at bounding box center [294, 417] width 589 height 34
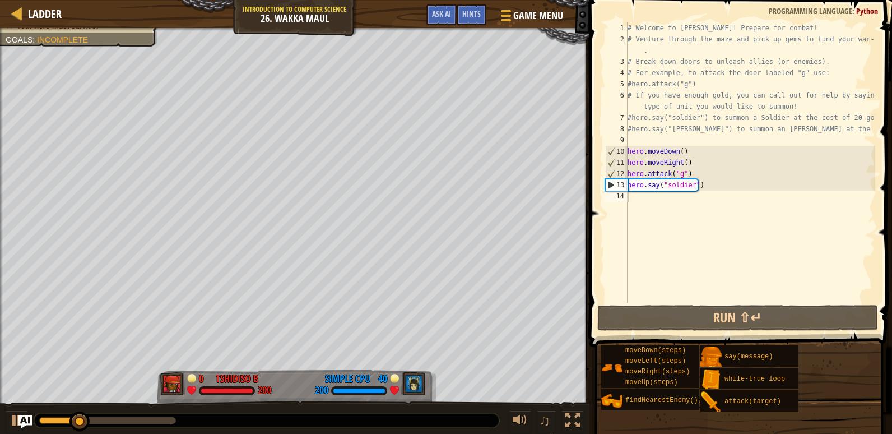
drag, startPoint x: 55, startPoint y: 406, endPoint x: 69, endPoint y: 409, distance: 14.4
click at [69, 409] on div "♫" at bounding box center [294, 417] width 589 height 34
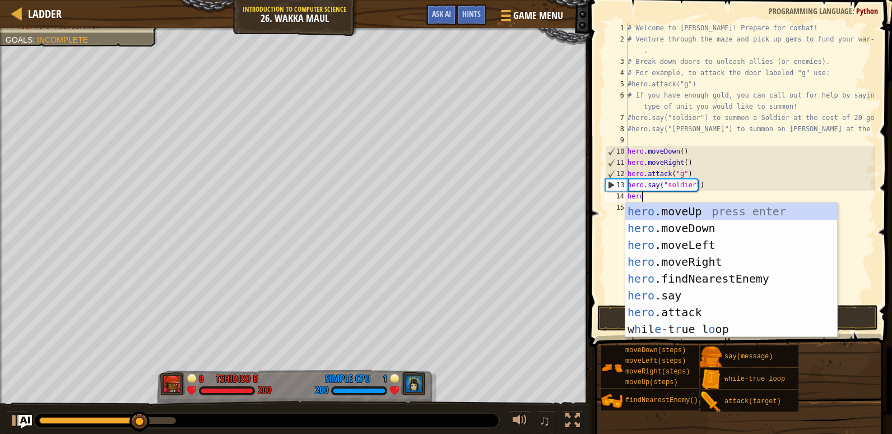
scroll to position [5, 1]
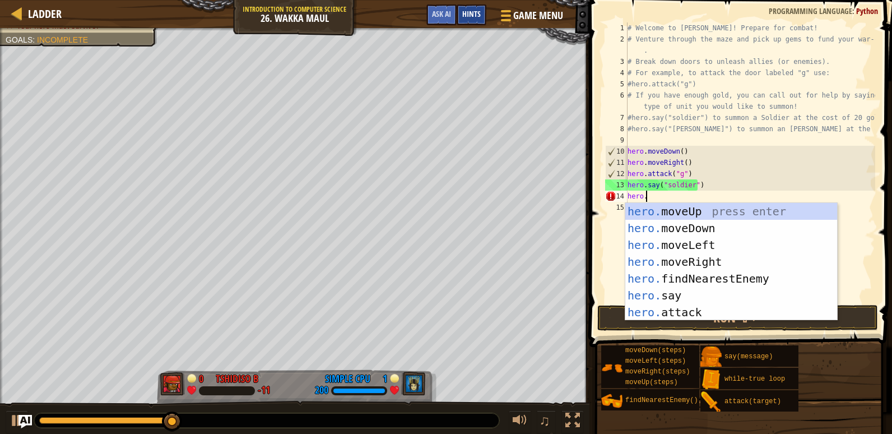
click at [485, 20] on div "Hints" at bounding box center [471, 14] width 30 height 21
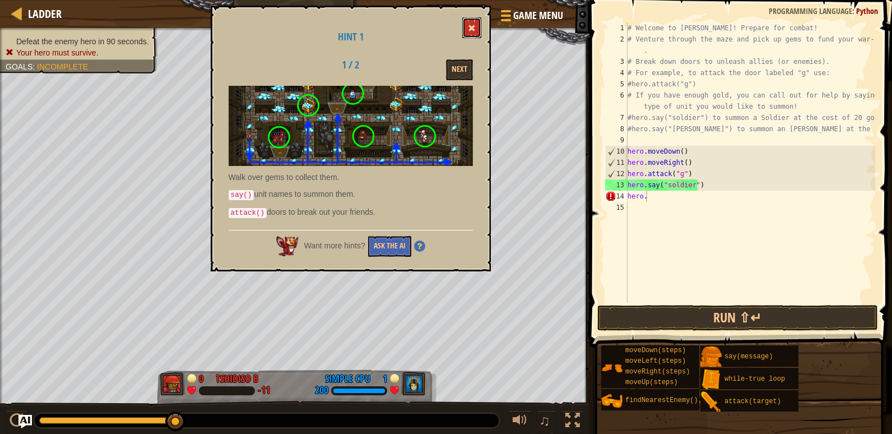
click at [474, 20] on button at bounding box center [471, 27] width 19 height 21
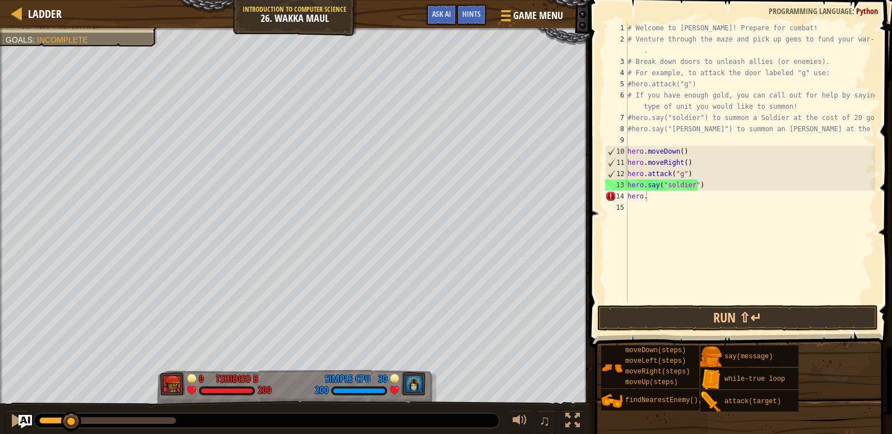
drag, startPoint x: 175, startPoint y: 416, endPoint x: 69, endPoint y: 410, distance: 106.6
click at [69, 410] on div "♫" at bounding box center [294, 417] width 589 height 34
type textarea "h"
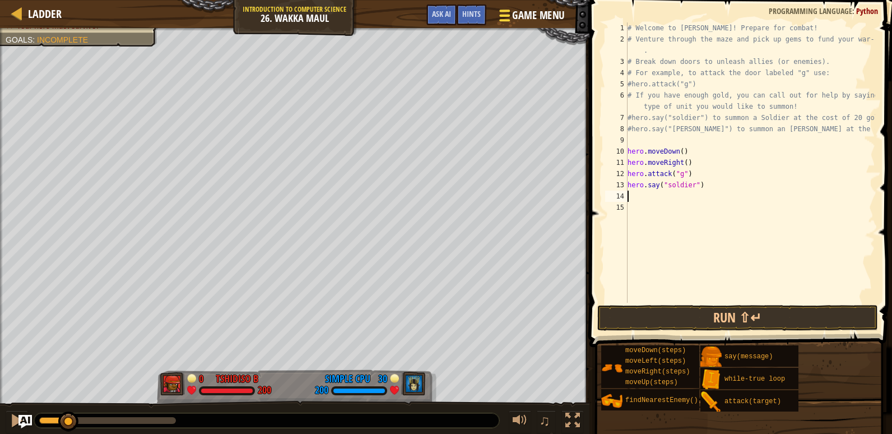
type textarea "j"
type textarea "h"
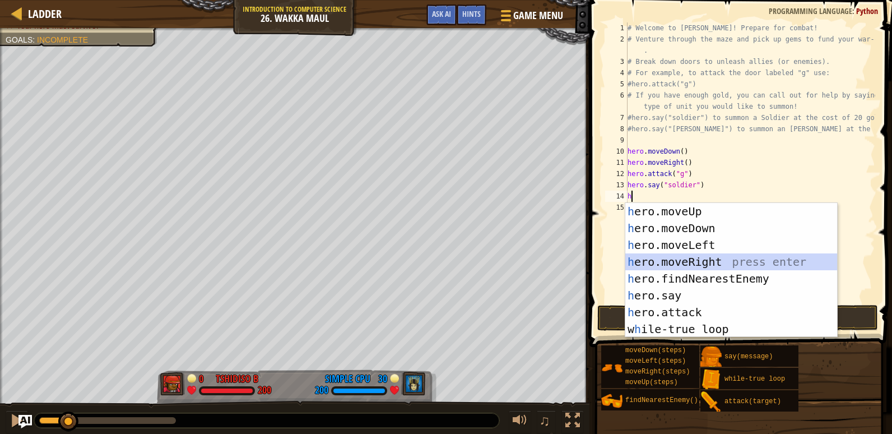
click at [708, 267] on div "h ero.moveUp press enter h ero.moveDown press enter h ero.moveLeft press enter …" at bounding box center [731, 287] width 212 height 168
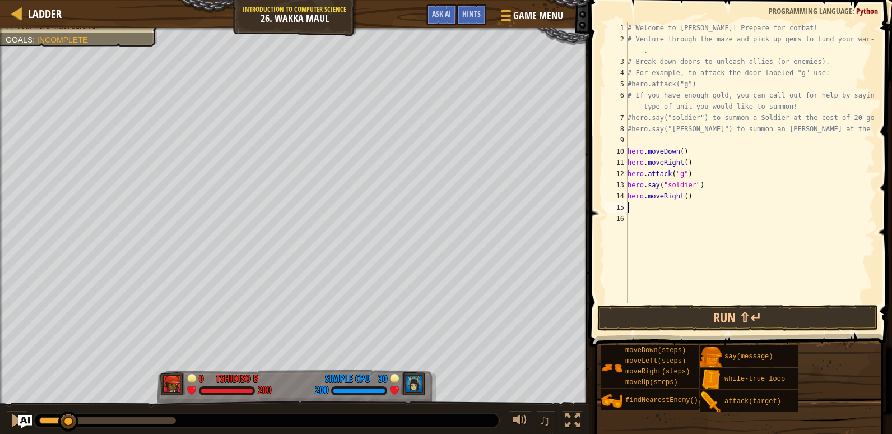
type textarea "h"
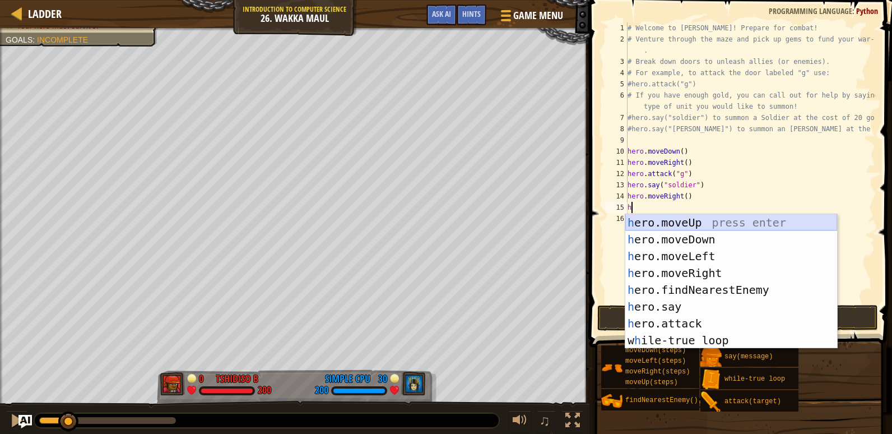
click at [690, 226] on div "h ero.moveUp press enter h ero.moveDown press enter h ero.moveLeft press enter …" at bounding box center [731, 298] width 212 height 168
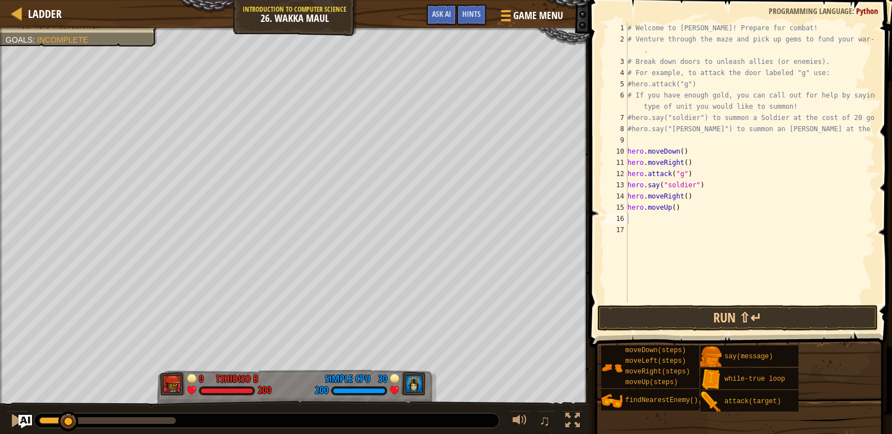
click at [728, 311] on button "Run ⇧↵" at bounding box center [737, 318] width 281 height 26
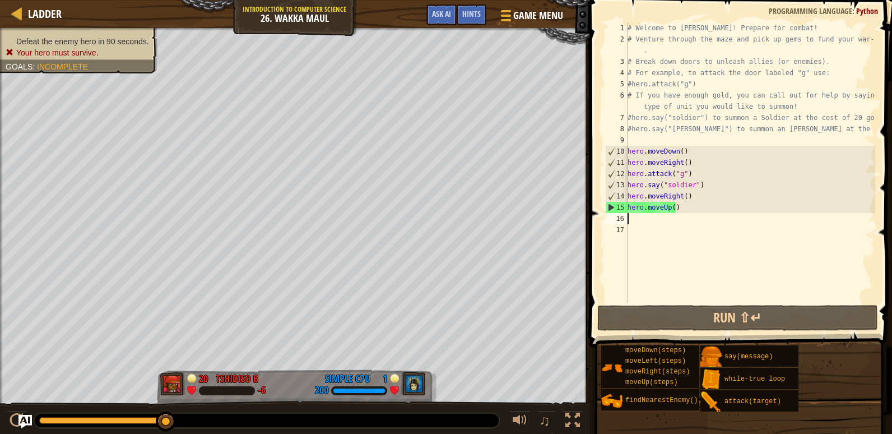
drag, startPoint x: 162, startPoint y: 420, endPoint x: 148, endPoint y: 425, distance: 15.4
click at [156, 425] on div at bounding box center [166, 421] width 20 height 20
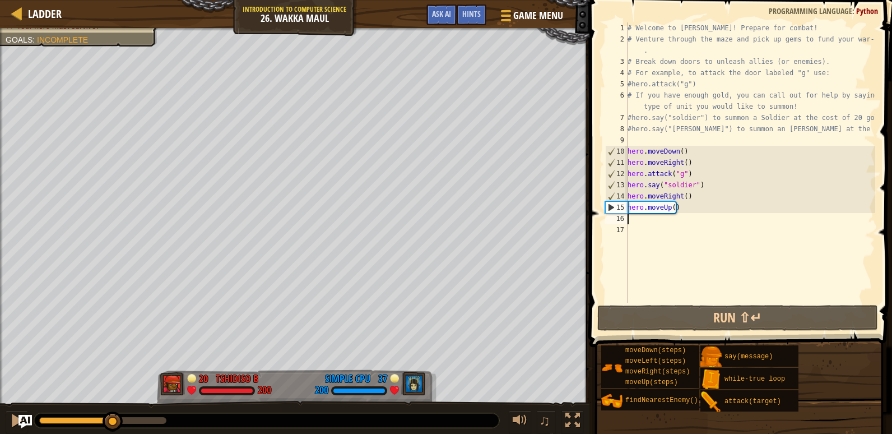
drag, startPoint x: 148, startPoint y: 425, endPoint x: 113, endPoint y: 419, distance: 35.3
click at [113, 419] on div at bounding box center [113, 421] width 20 height 20
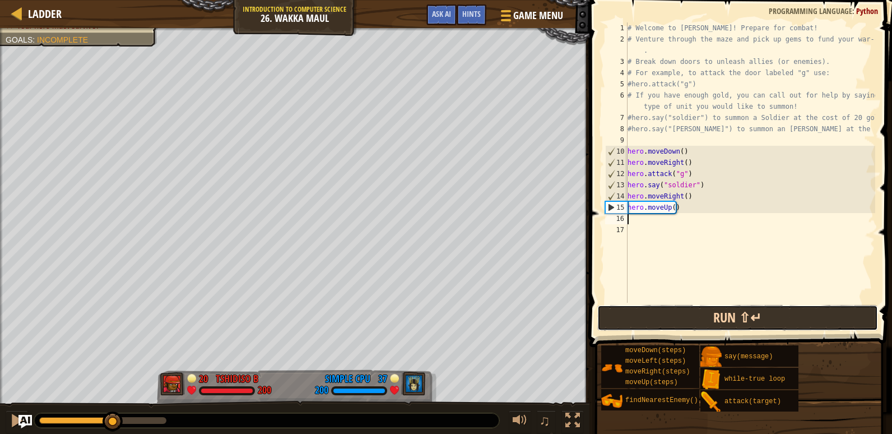
click at [683, 328] on button "Run ⇧↵" at bounding box center [737, 318] width 281 height 26
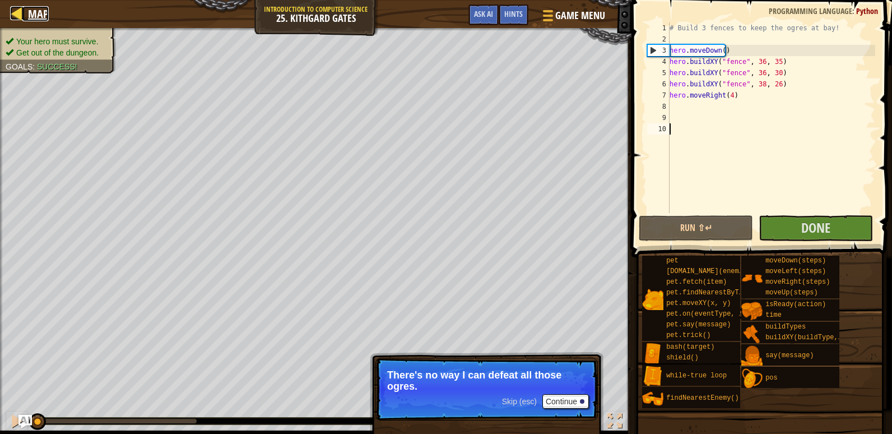
click at [23, 14] on div at bounding box center [17, 13] width 14 height 14
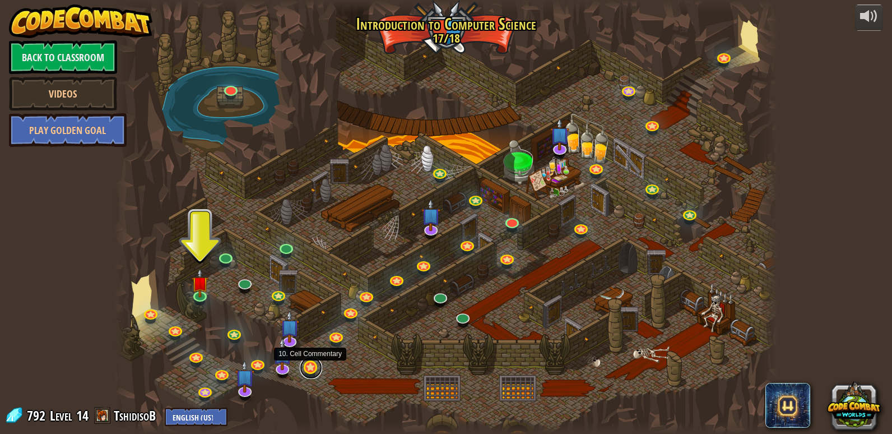
click at [316, 370] on link at bounding box center [311, 367] width 22 height 22
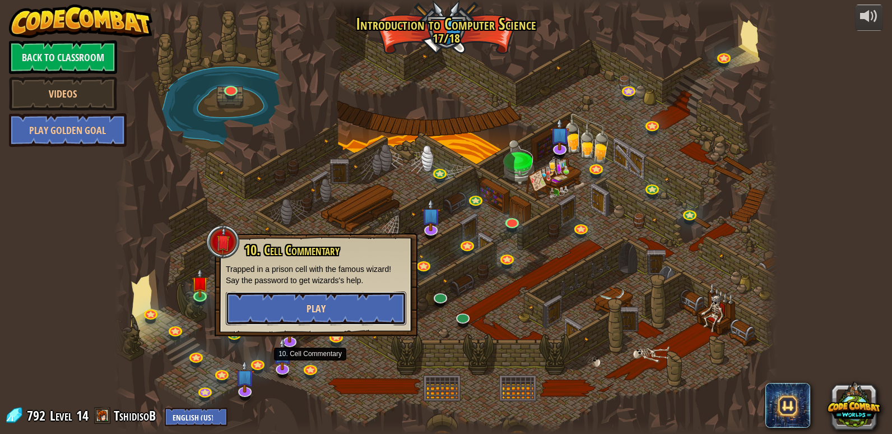
click at [282, 303] on button "Play" at bounding box center [316, 308] width 180 height 34
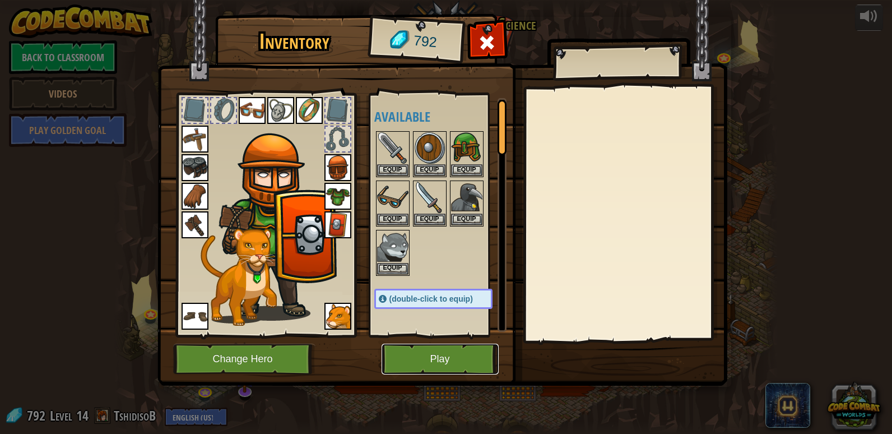
click at [412, 362] on button "Play" at bounding box center [439, 358] width 117 height 31
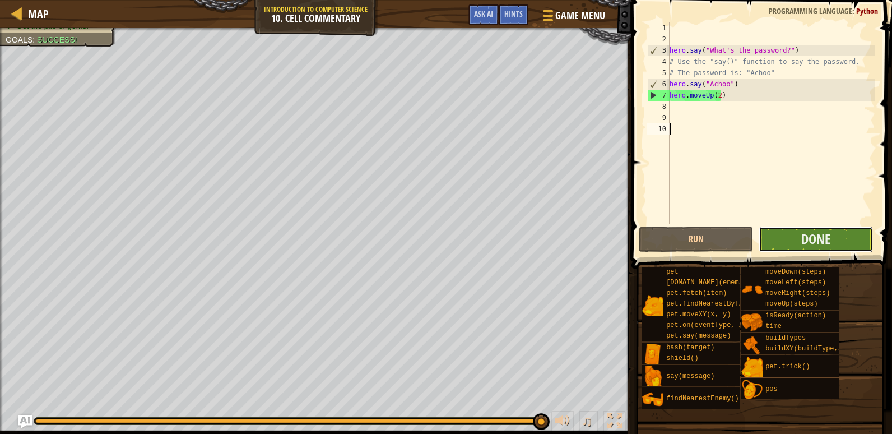
click at [835, 235] on button "Done" at bounding box center [815, 239] width 114 height 26
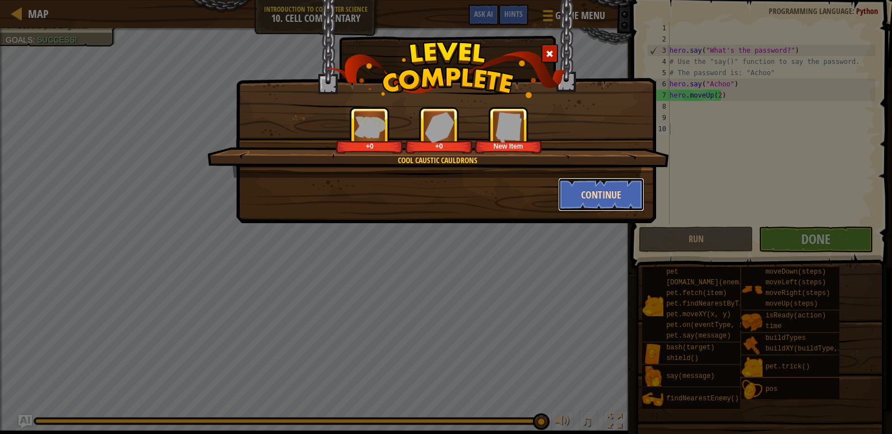
click at [569, 184] on button "Continue" at bounding box center [601, 195] width 87 height 34
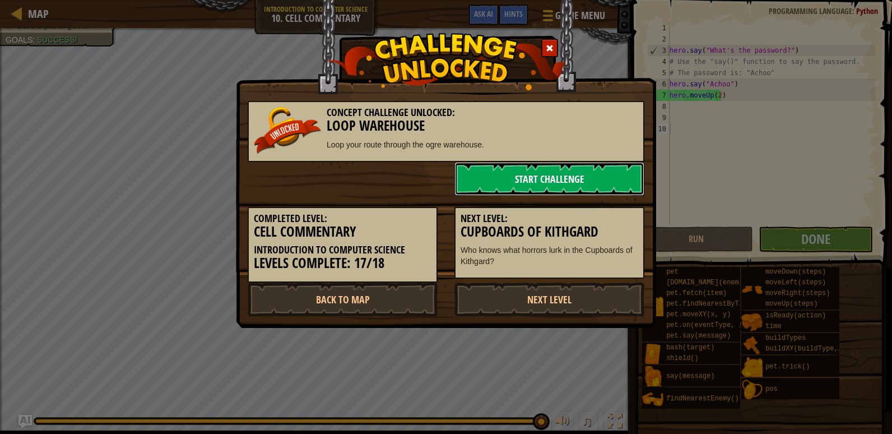
click at [548, 174] on link "Start Challenge" at bounding box center [549, 179] width 190 height 34
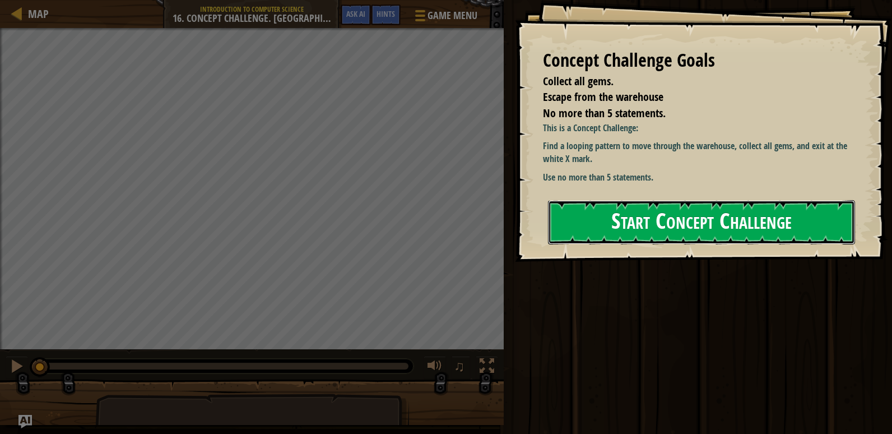
click at [576, 230] on button "Start Concept Challenge" at bounding box center [701, 222] width 307 height 44
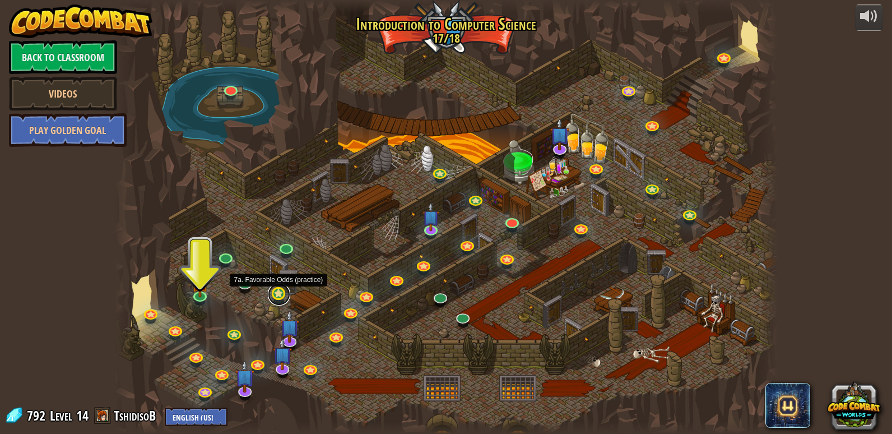
click at [271, 293] on link at bounding box center [279, 294] width 22 height 22
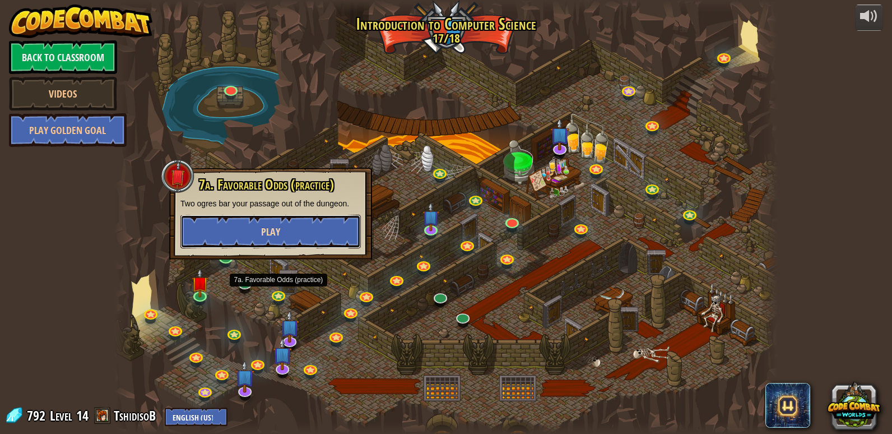
click at [276, 239] on button "Play" at bounding box center [270, 232] width 180 height 34
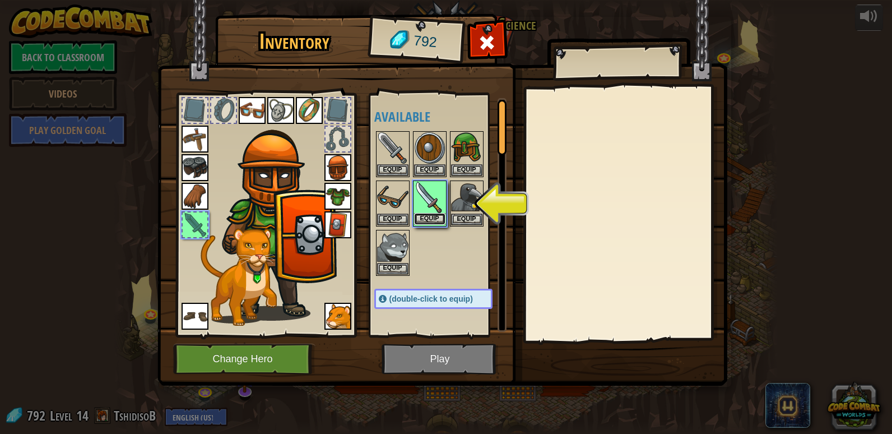
click at [421, 222] on button "Equip" at bounding box center [429, 219] width 31 height 12
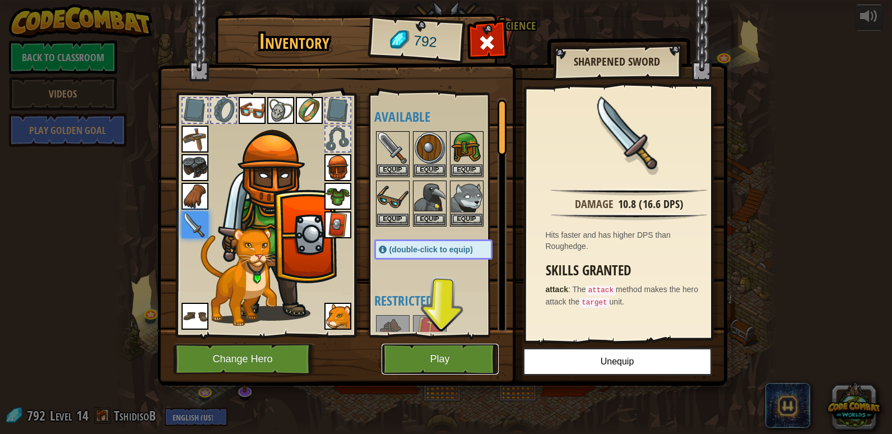
click at [458, 365] on button "Play" at bounding box center [439, 358] width 117 height 31
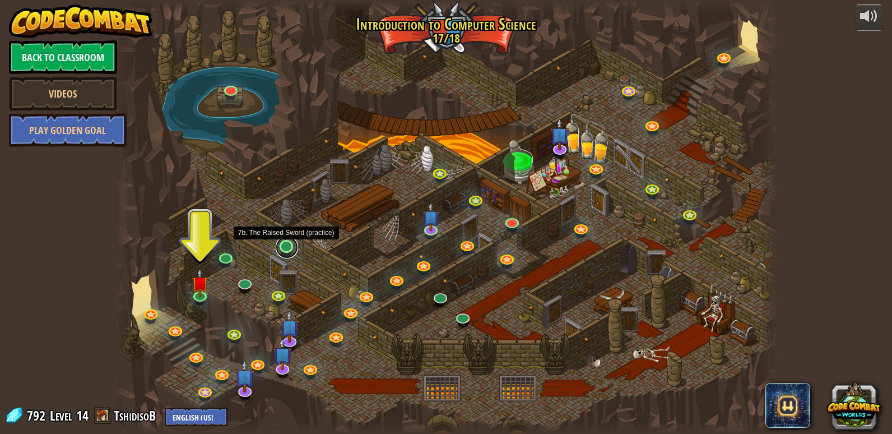
click at [293, 245] on link at bounding box center [287, 247] width 22 height 22
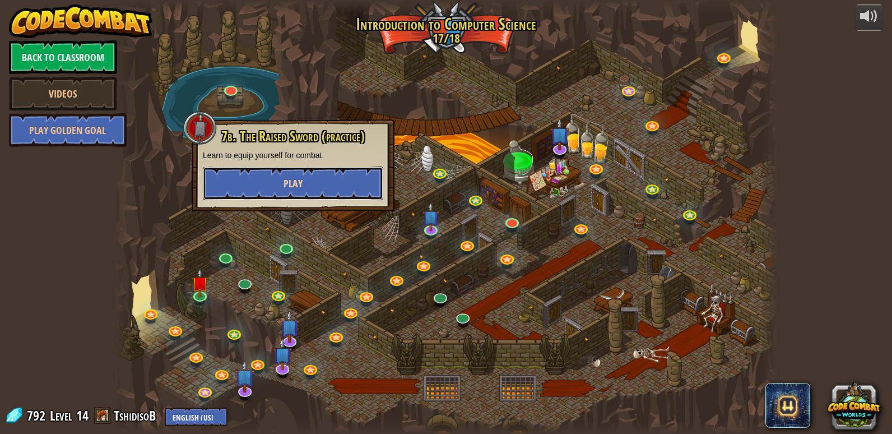
click at [276, 175] on button "Play" at bounding box center [293, 183] width 180 height 34
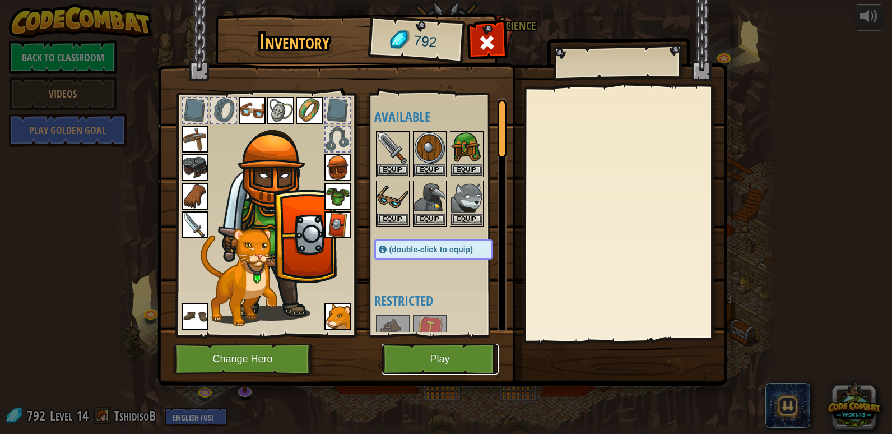
click at [427, 365] on button "Play" at bounding box center [439, 358] width 117 height 31
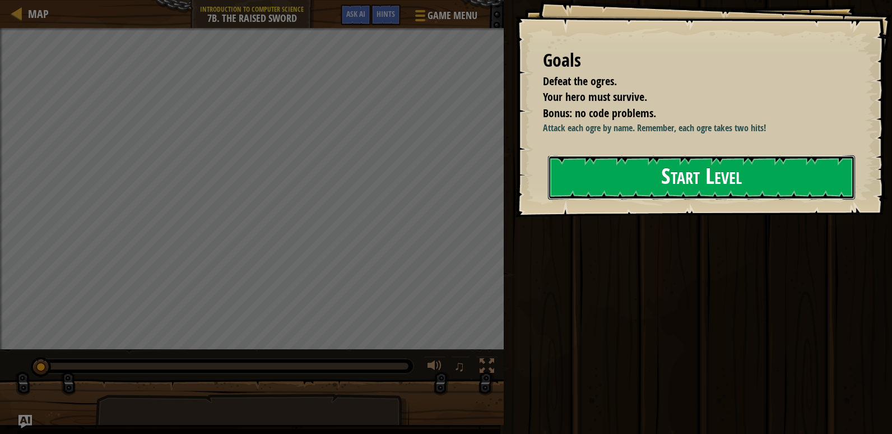
click at [591, 170] on button "Start Level" at bounding box center [701, 177] width 307 height 44
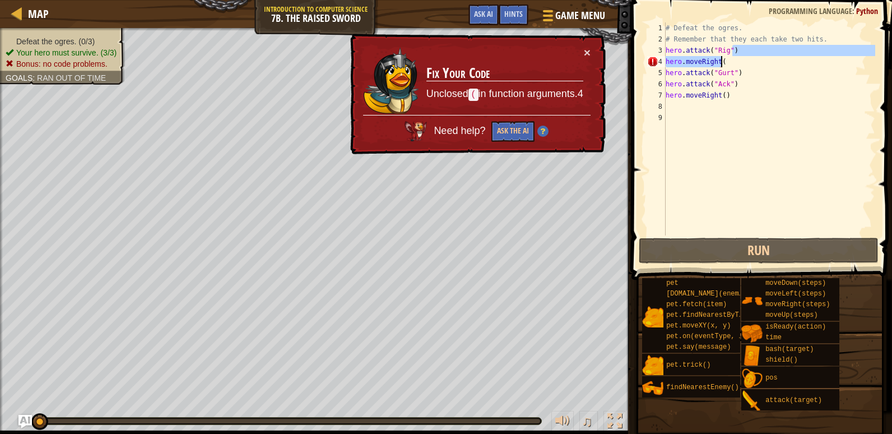
drag, startPoint x: 731, startPoint y: 55, endPoint x: 732, endPoint y: 62, distance: 6.2
click at [732, 62] on div "# Defeat the ogres. # Remember that they each take two hits. hero . attack ( "R…" at bounding box center [769, 139] width 212 height 235
click at [732, 62] on div "# Defeat the ogres. # Remember that they each take two hits. hero . attack ( "R…" at bounding box center [769, 128] width 212 height 213
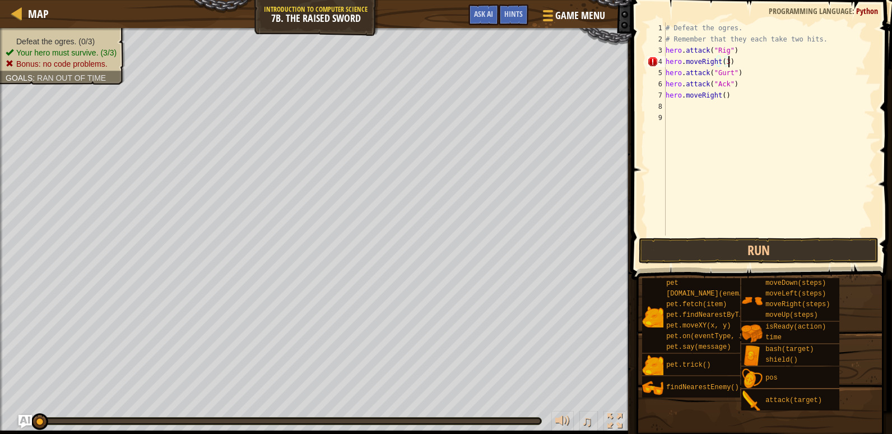
scroll to position [5, 4]
click at [739, 243] on button "Run" at bounding box center [759, 250] width 240 height 26
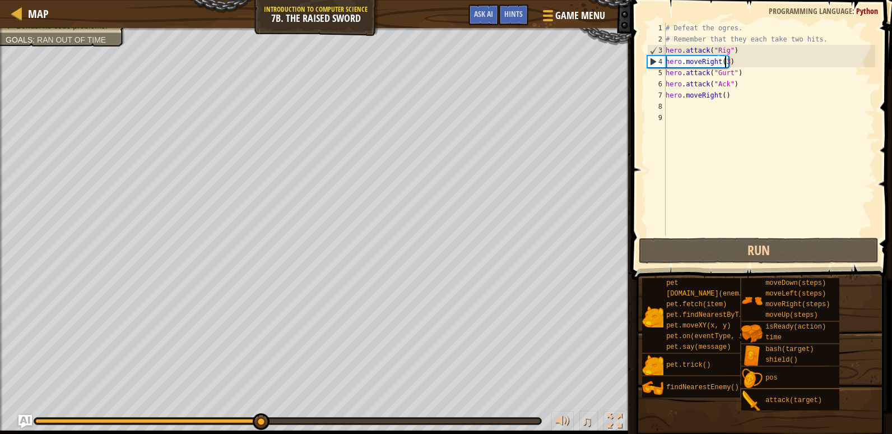
click at [724, 63] on div "# Defeat the ogres. # Remember that they each take two hits. hero . attack ( "R…" at bounding box center [769, 139] width 212 height 235
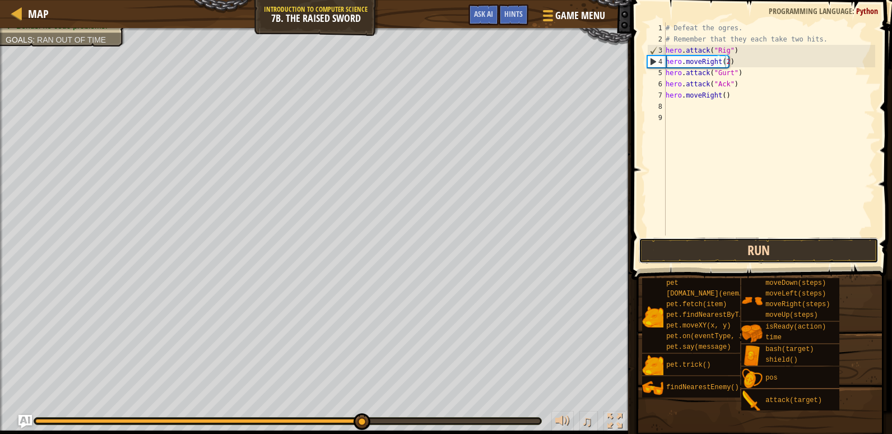
click at [702, 261] on button "Run" at bounding box center [759, 250] width 240 height 26
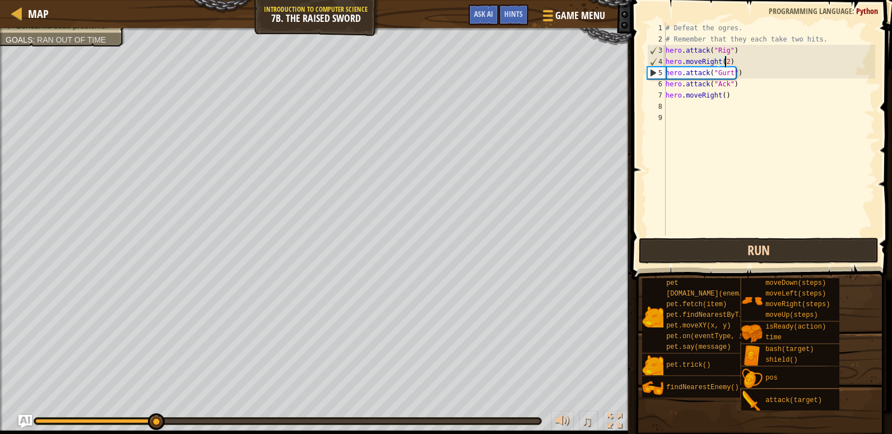
type textarea "hero.moveRight()"
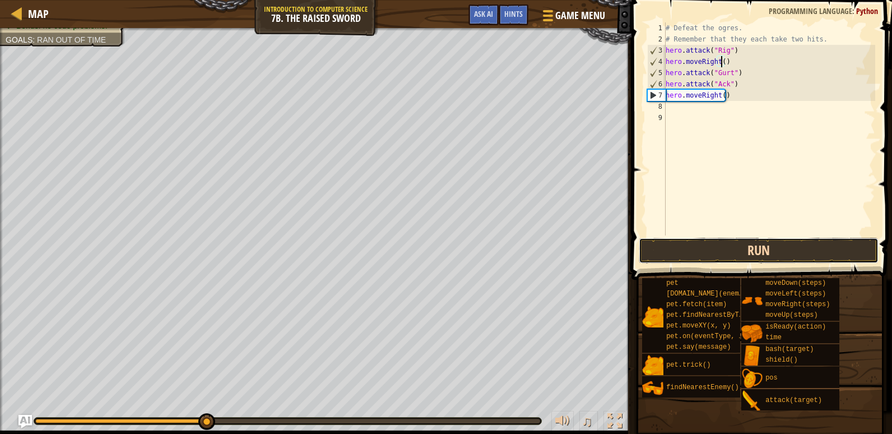
click at [702, 257] on button "Run" at bounding box center [759, 250] width 240 height 26
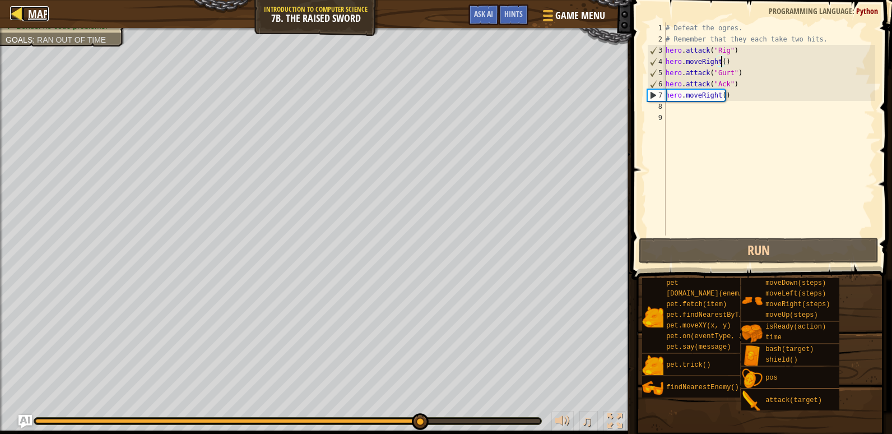
click at [26, 18] on link "Map" at bounding box center [35, 13] width 26 height 15
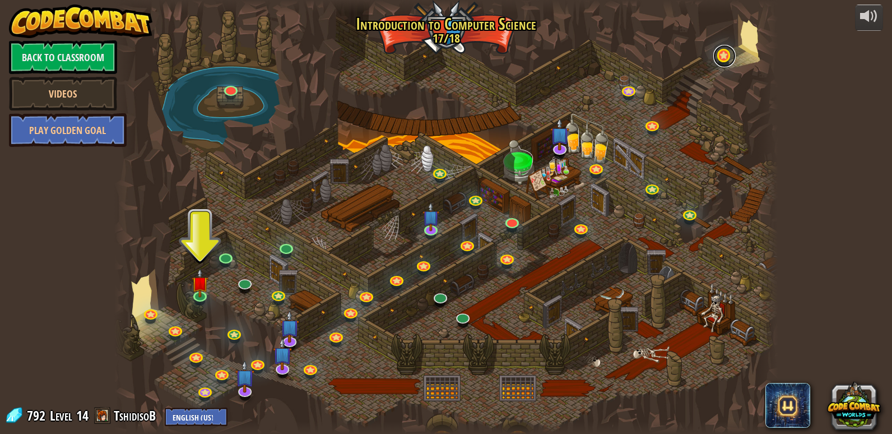
click at [727, 64] on link at bounding box center [724, 56] width 22 height 22
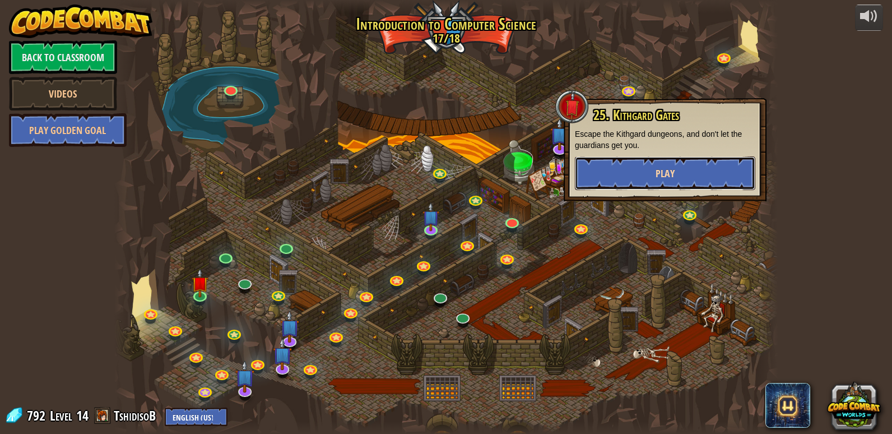
click at [687, 166] on button "Play" at bounding box center [665, 173] width 180 height 34
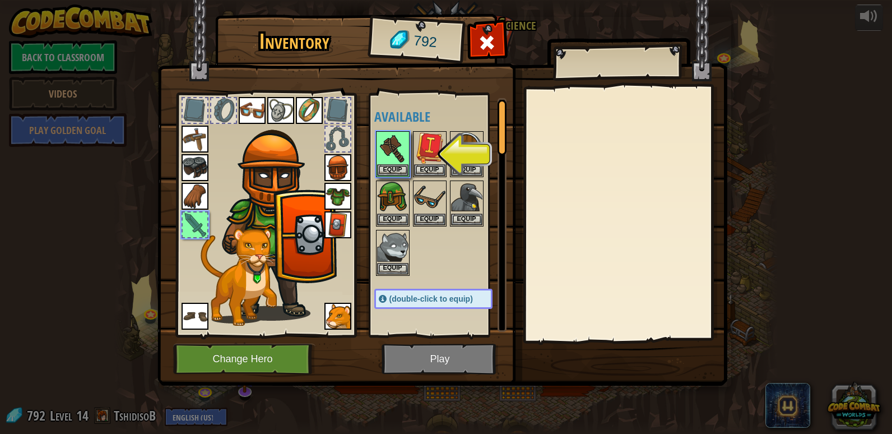
drag, startPoint x: 385, startPoint y: 159, endPoint x: 361, endPoint y: 244, distance: 88.1
click at [385, 161] on img at bounding box center [392, 147] width 31 height 31
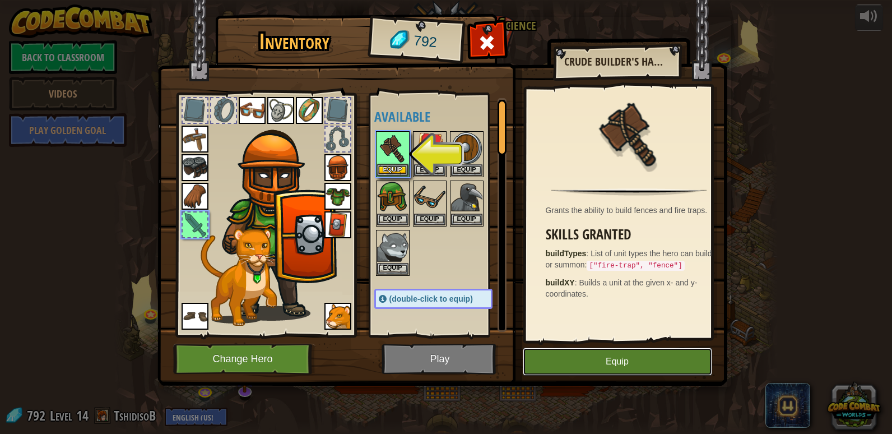
click at [583, 361] on button "Equip" at bounding box center [617, 361] width 189 height 28
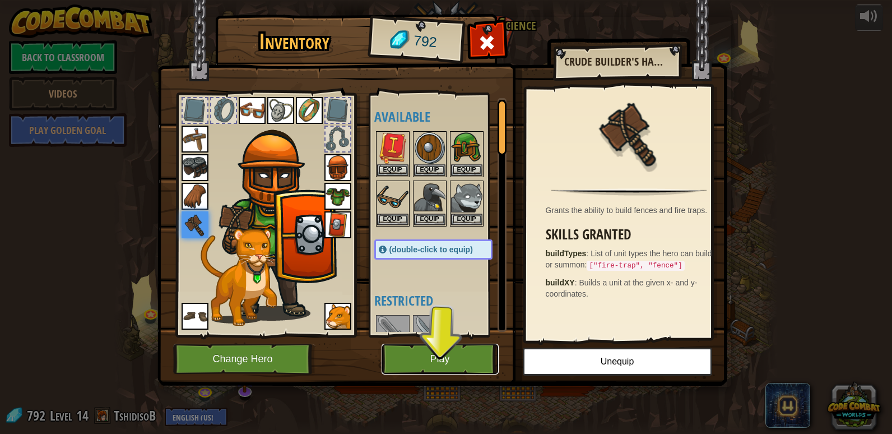
click at [438, 348] on button "Play" at bounding box center [439, 358] width 117 height 31
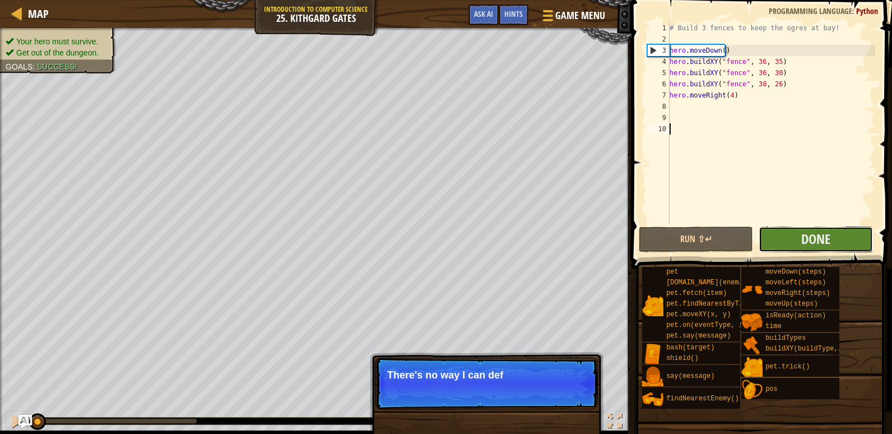
click at [799, 241] on button "Done" at bounding box center [815, 239] width 114 height 26
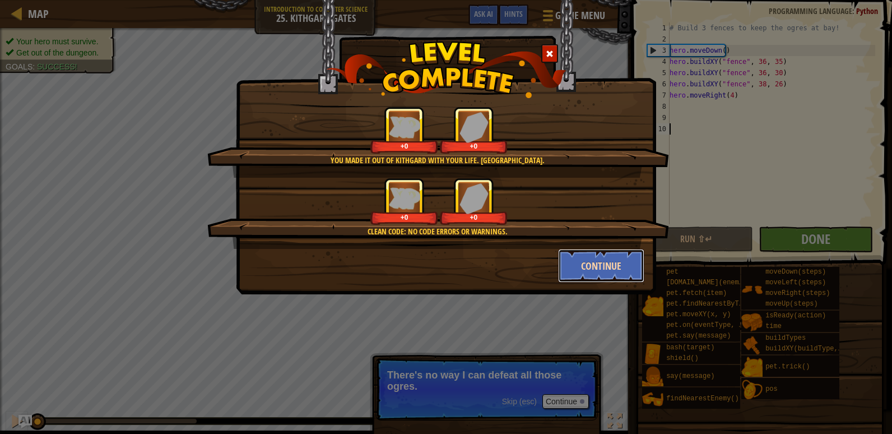
click at [613, 275] on button "Continue" at bounding box center [601, 266] width 87 height 34
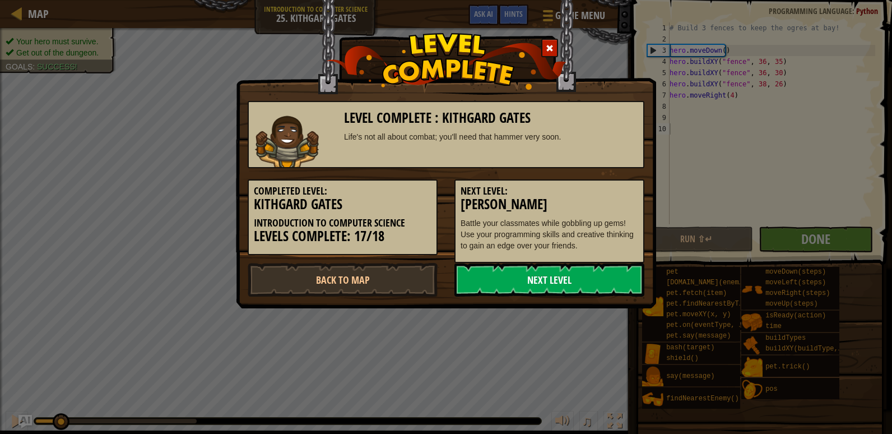
click at [613, 275] on link "Next Level" at bounding box center [549, 280] width 190 height 34
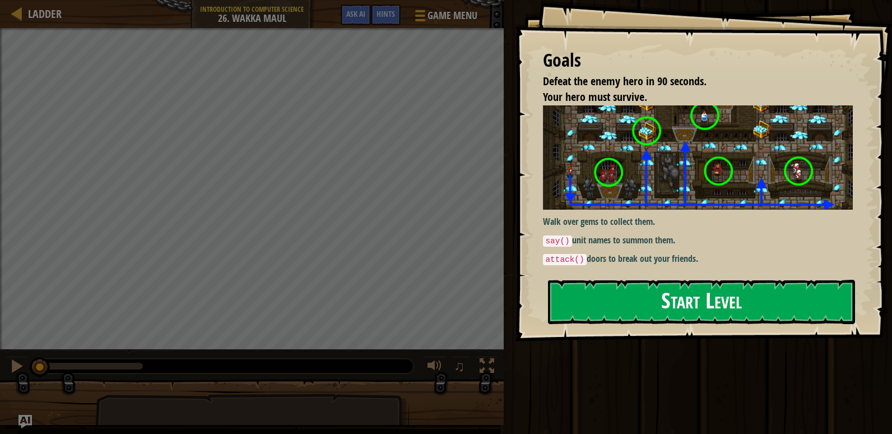
click at [618, 289] on button "Start Level" at bounding box center [701, 301] width 307 height 44
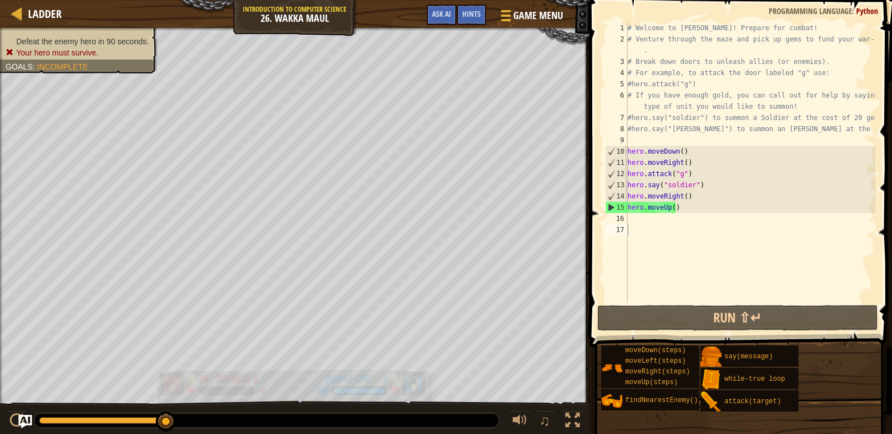
drag, startPoint x: 335, startPoint y: 380, endPoint x: 283, endPoint y: 379, distance: 52.1
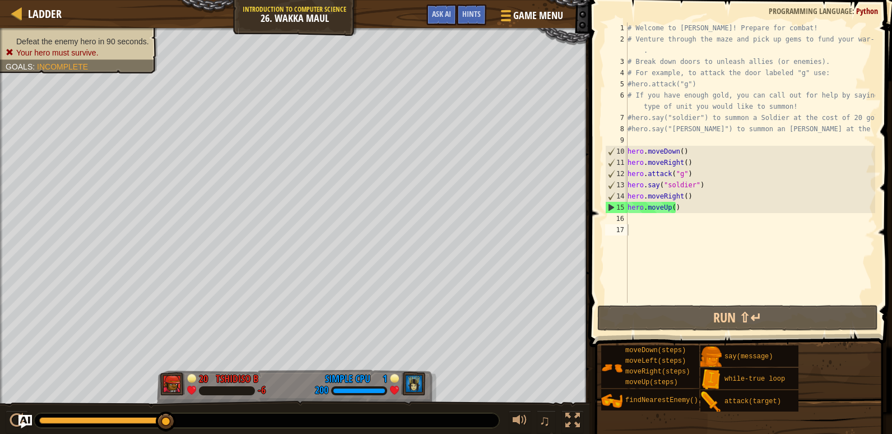
drag, startPoint x: 283, startPoint y: 379, endPoint x: 151, endPoint y: 431, distance: 141.4
click at [151, 431] on div "♫" at bounding box center [294, 417] width 589 height 34
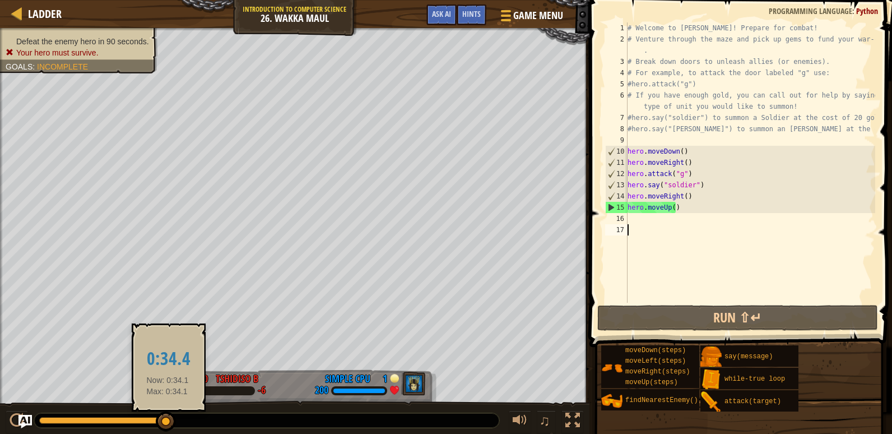
drag, startPoint x: 167, startPoint y: 426, endPoint x: 70, endPoint y: 423, distance: 97.5
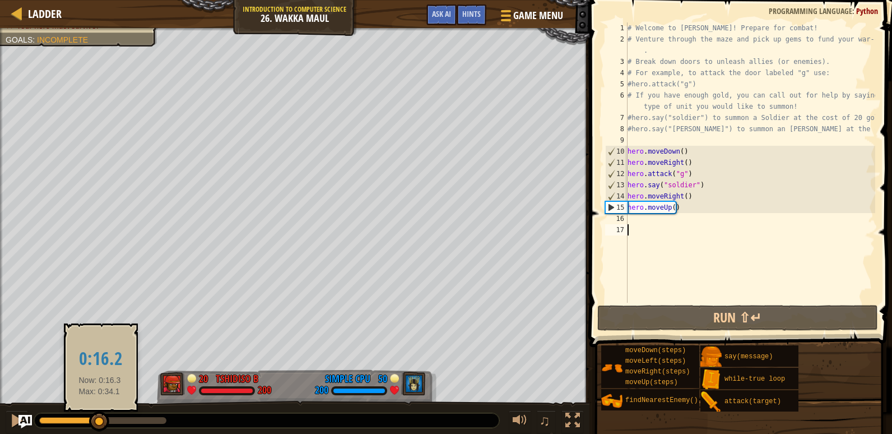
drag, startPoint x: 78, startPoint y: 425, endPoint x: 102, endPoint y: 413, distance: 26.3
click at [101, 413] on div at bounding box center [99, 421] width 20 height 20
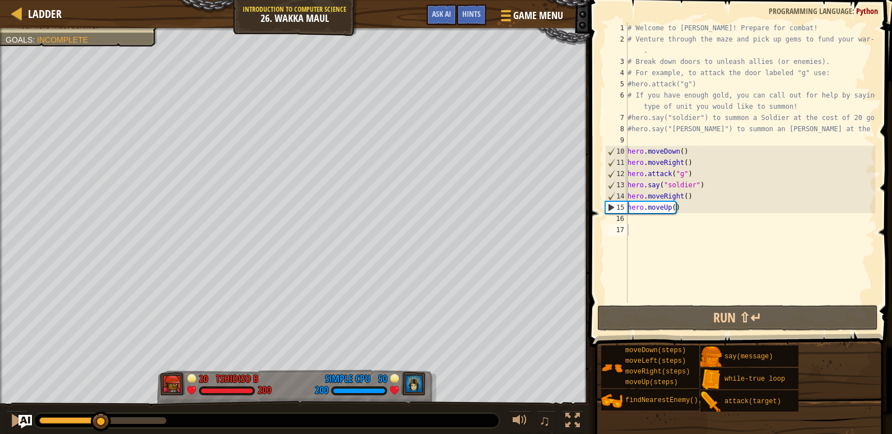
drag, startPoint x: 103, startPoint y: 406, endPoint x: 119, endPoint y: 414, distance: 18.3
click at [119, 414] on div "♫" at bounding box center [294, 417] width 589 height 34
